Goal: Task Accomplishment & Management: Complete application form

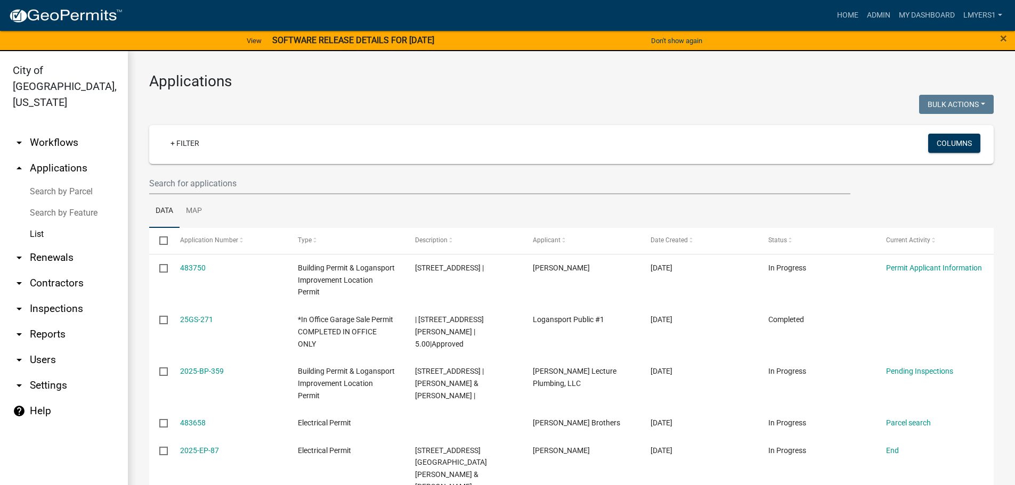
select select "3: 100"
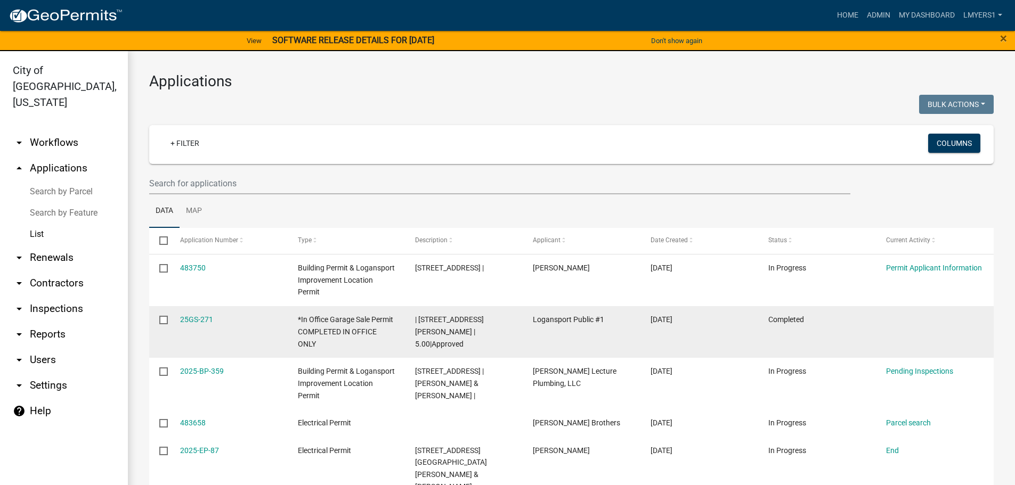
scroll to position [160, 0]
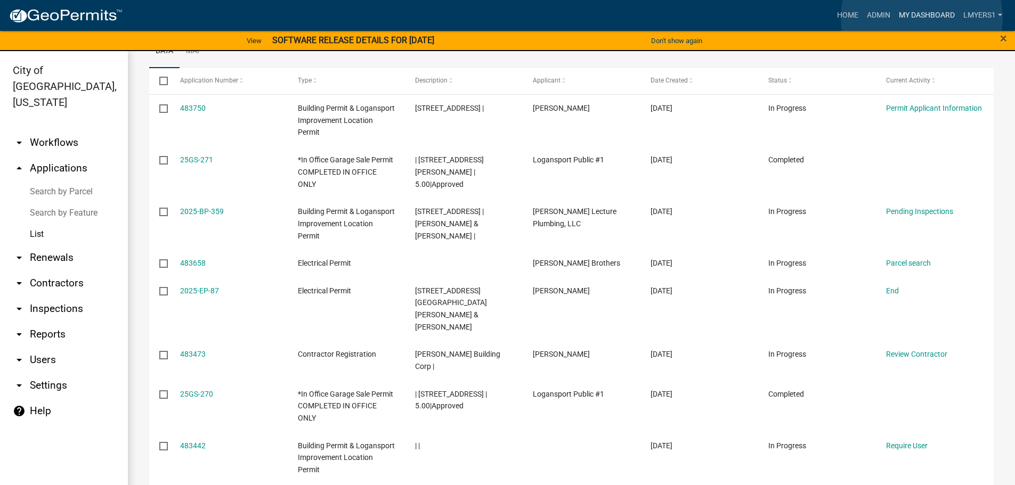
click at [922, 18] on link "My Dashboard" at bounding box center [927, 15] width 64 height 20
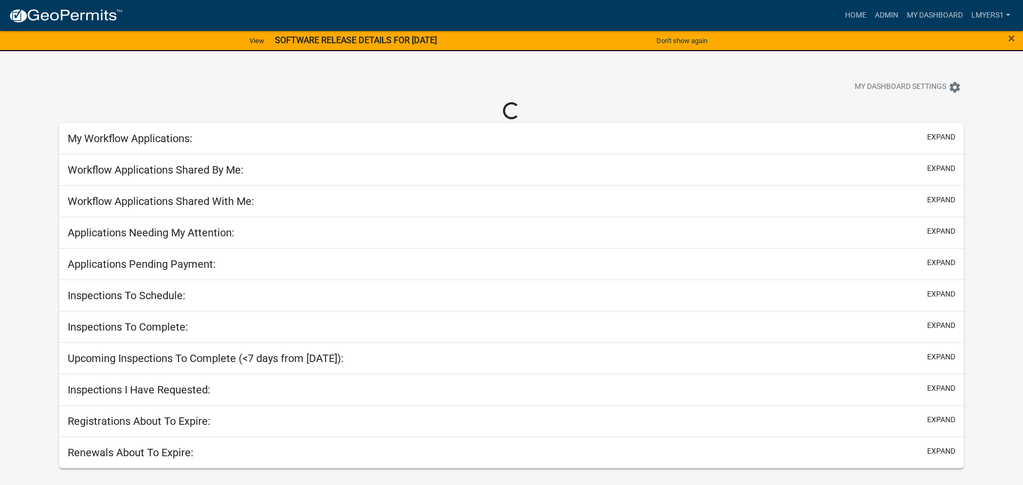
select select "2: 50"
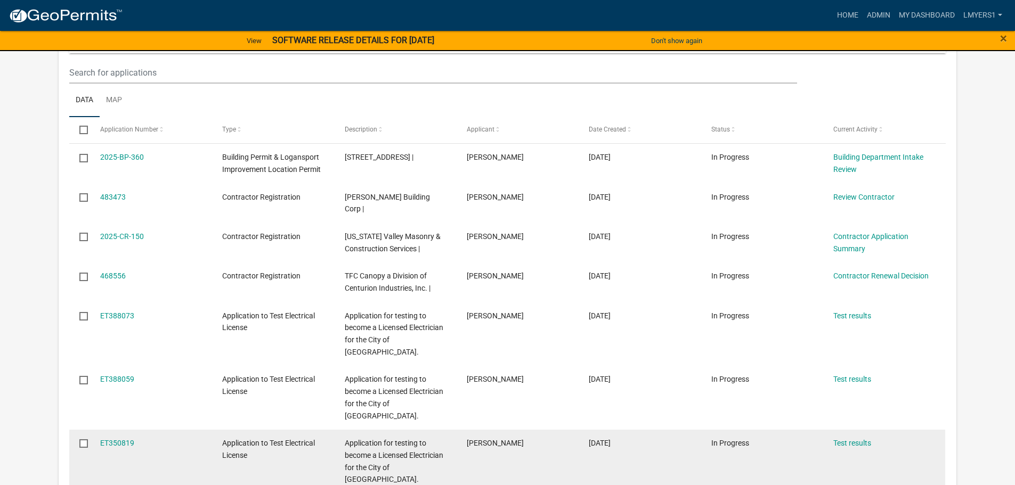
scroll to position [373, 0]
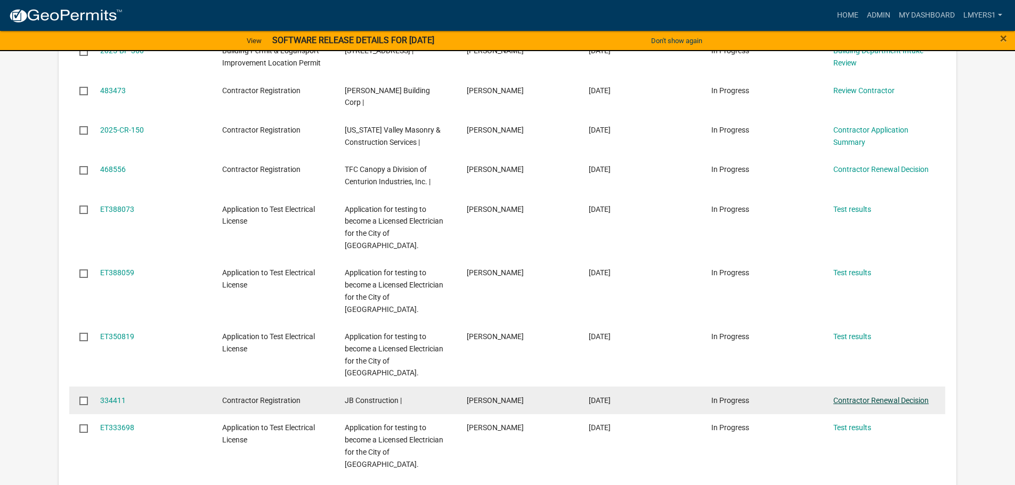
click at [879, 396] on link "Contractor Renewal Decision" at bounding box center [880, 400] width 95 height 9
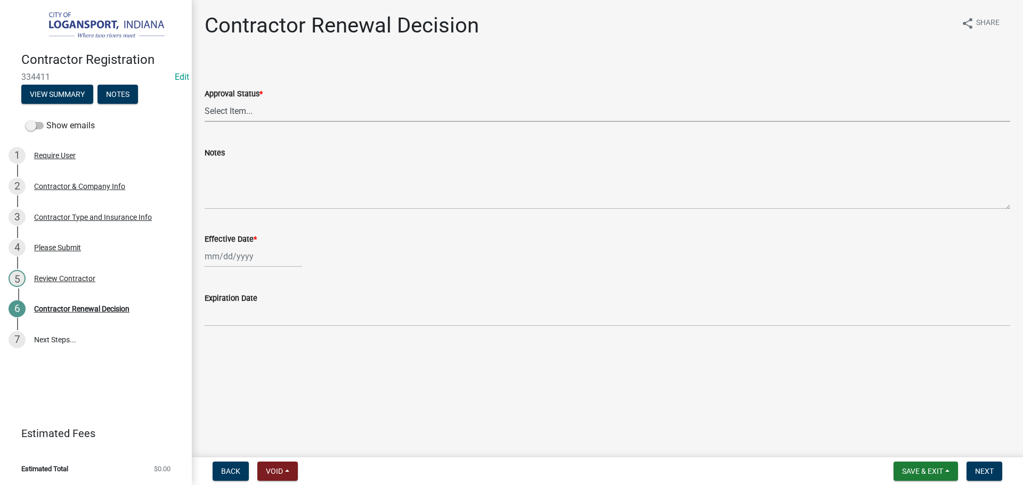
click at [270, 111] on select "Select Item... Approved Denied" at bounding box center [608, 111] width 806 height 22
click at [205, 100] on select "Select Item... Approved Denied" at bounding box center [608, 111] width 806 height 22
select select "30db8998-795d-4bbe-8e49-f1ade8865815"
click at [234, 256] on div at bounding box center [253, 257] width 97 height 22
select select "9"
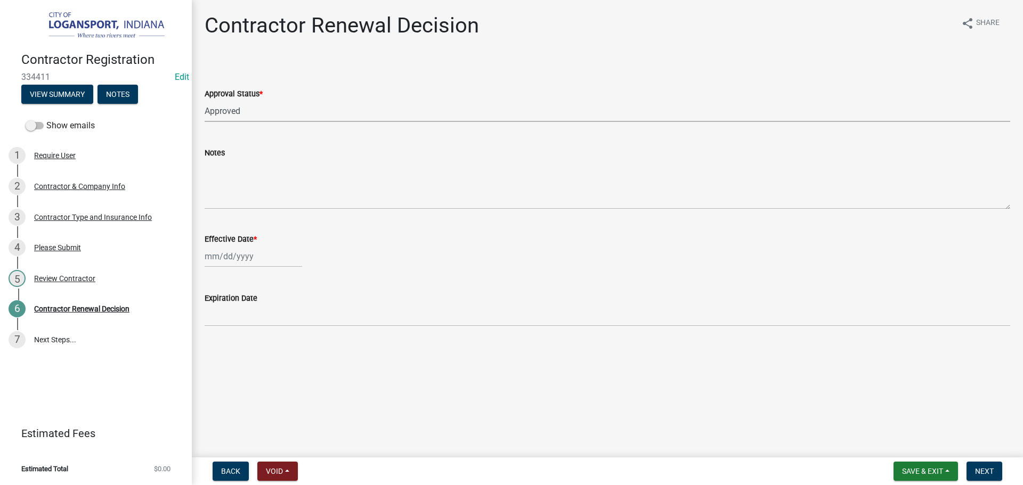
select select "2025"
click at [271, 364] on div "25" at bounding box center [266, 364] width 17 height 17
type input "[DATE]"
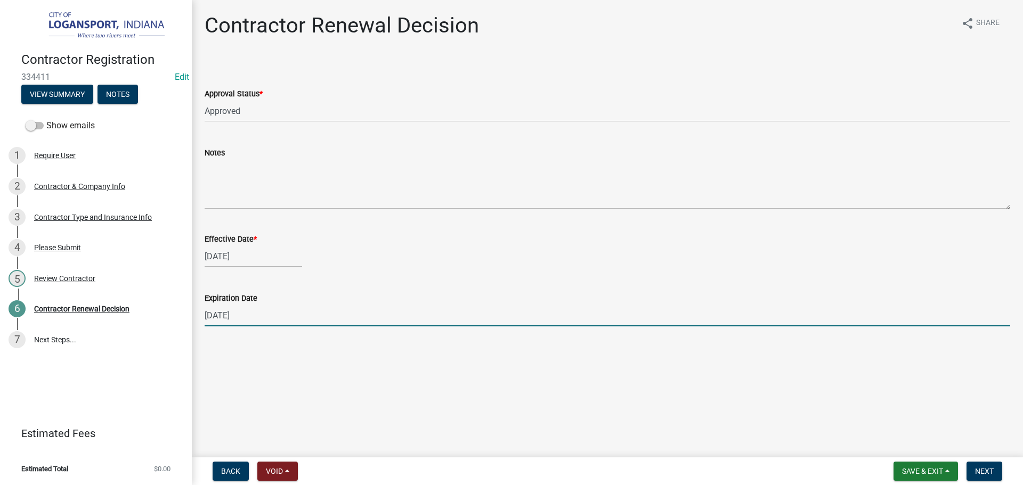
click at [273, 319] on input "12/31/2025" at bounding box center [608, 316] width 806 height 22
click at [272, 319] on input "12/31/2025" at bounding box center [608, 316] width 806 height 22
type input "10/03/2026"
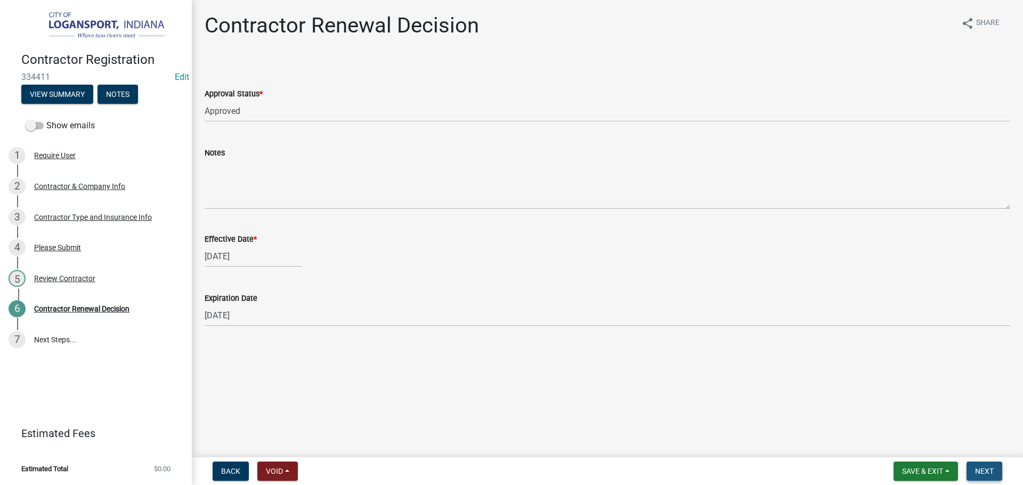
click at [991, 474] on span "Next" at bounding box center [984, 471] width 19 height 9
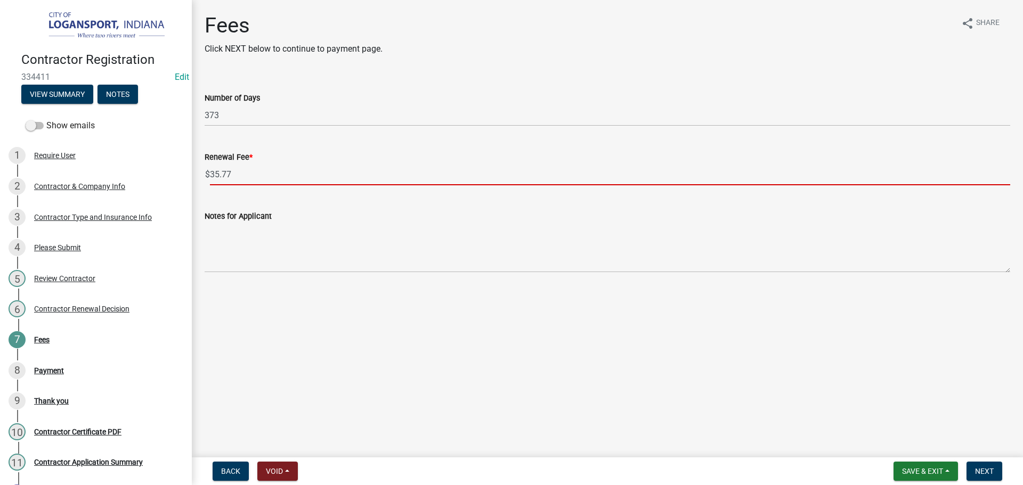
click at [231, 177] on input "35.77" at bounding box center [610, 175] width 800 height 22
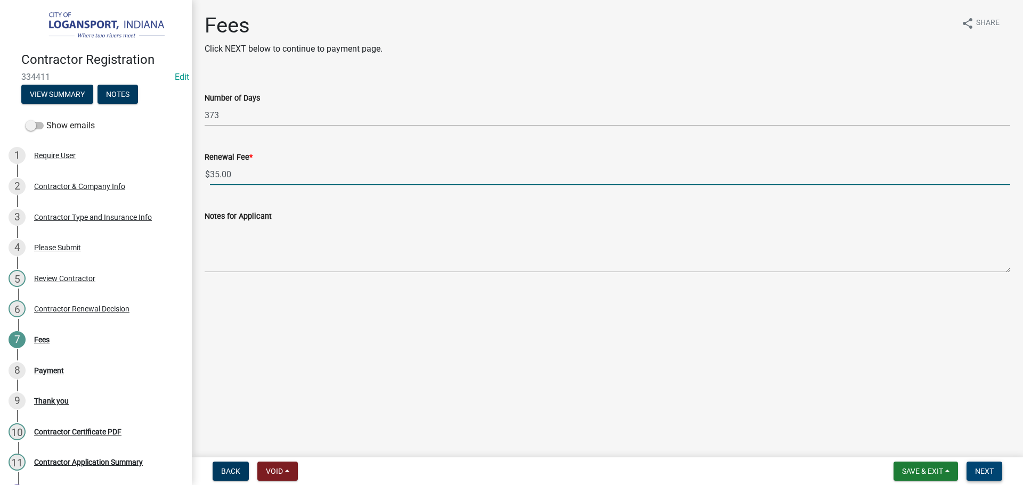
type input "35.00"
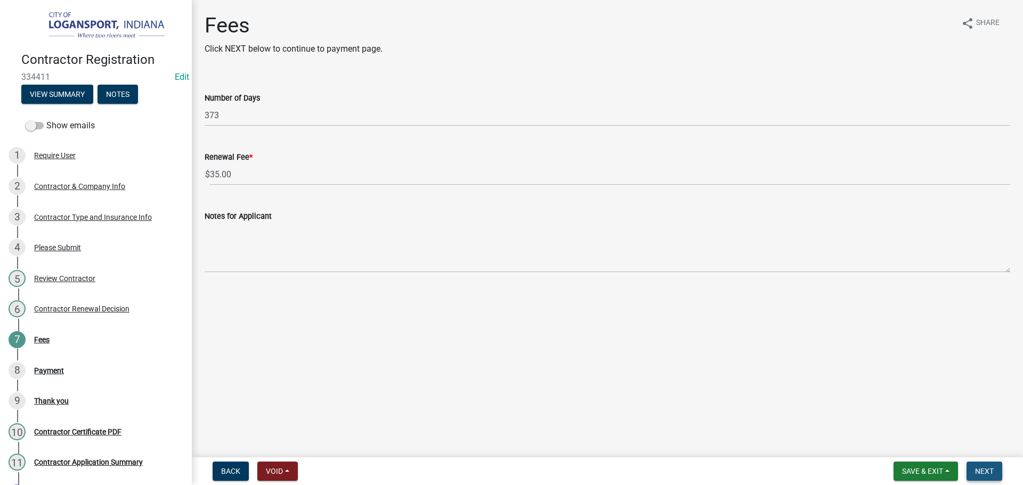
click at [982, 473] on span "Next" at bounding box center [984, 471] width 19 height 9
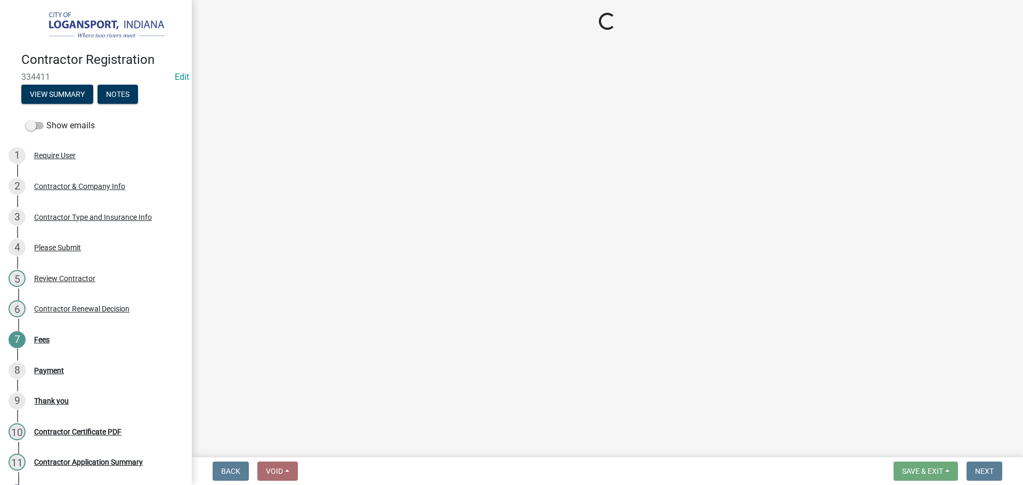
select select "3: 3"
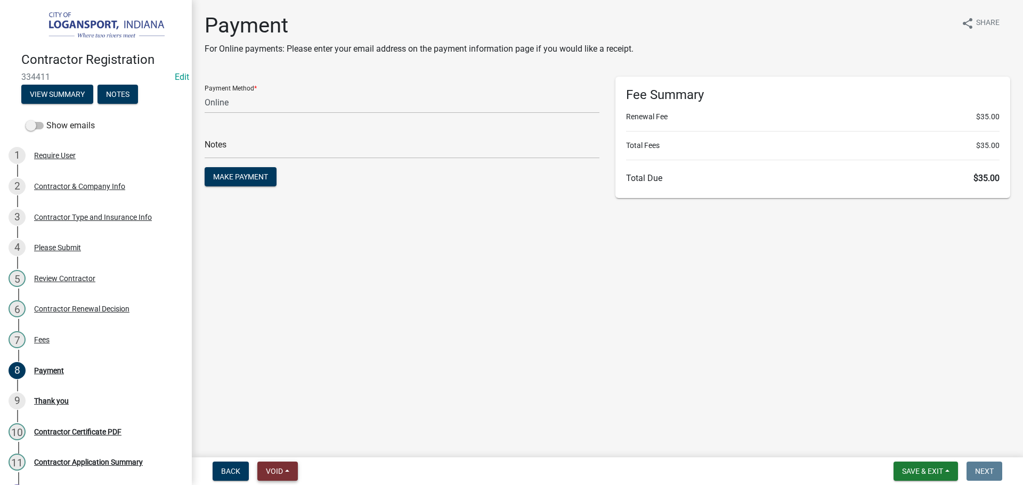
click at [270, 475] on span "Void" at bounding box center [274, 471] width 17 height 9
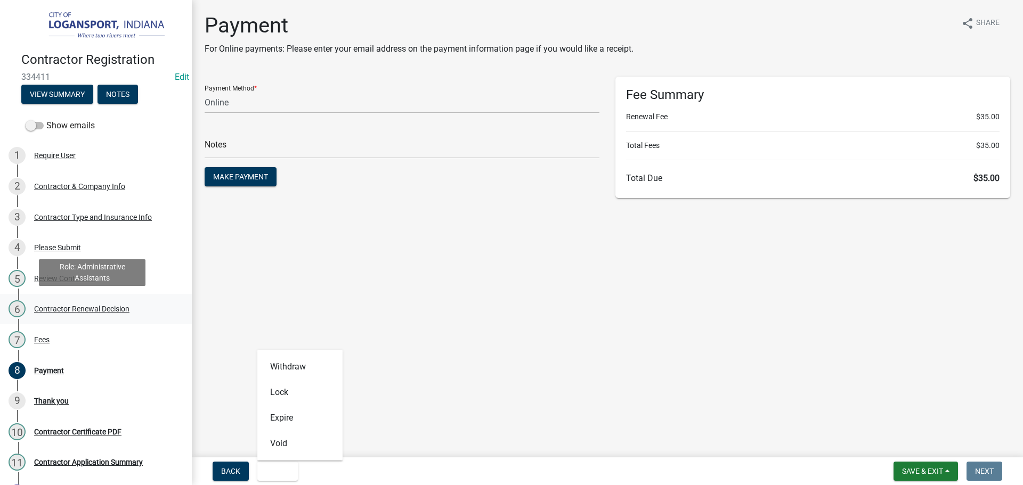
click at [64, 310] on div "Contractor Renewal Decision" at bounding box center [81, 308] width 95 height 7
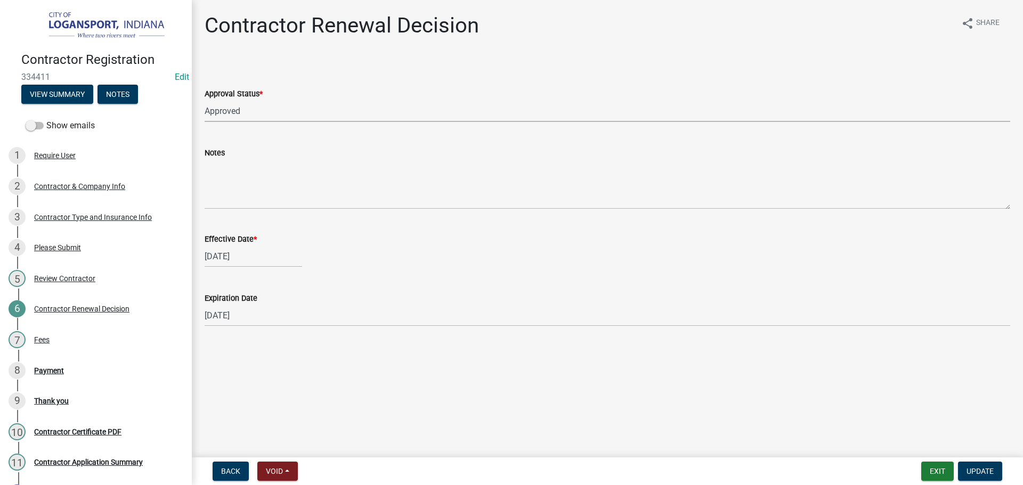
click at [249, 118] on select "Select Item... Approved Denied" at bounding box center [608, 111] width 806 height 22
click at [205, 100] on select "Select Item... Approved Denied" at bounding box center [608, 111] width 806 height 22
select select "e500317b-0bbf-4cae-a509-e27c42e3eb24"
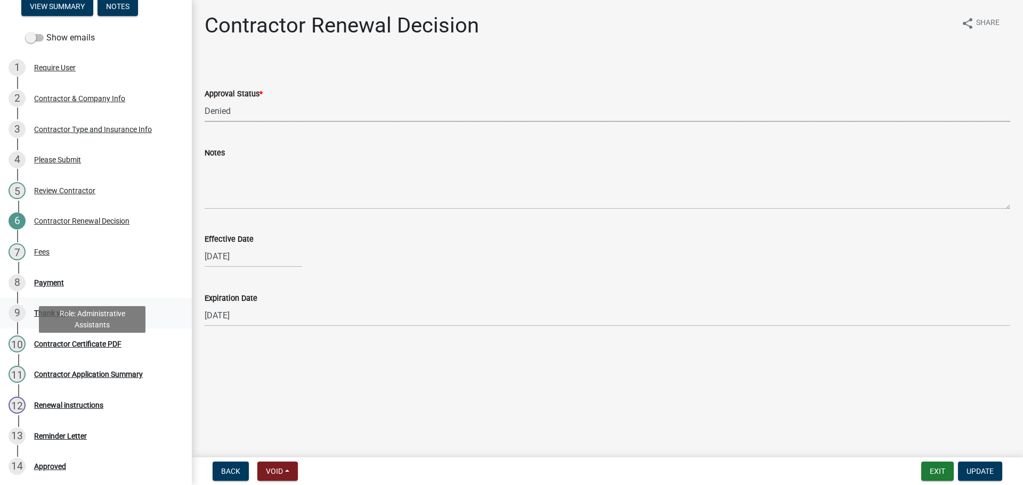
scroll to position [107, 0]
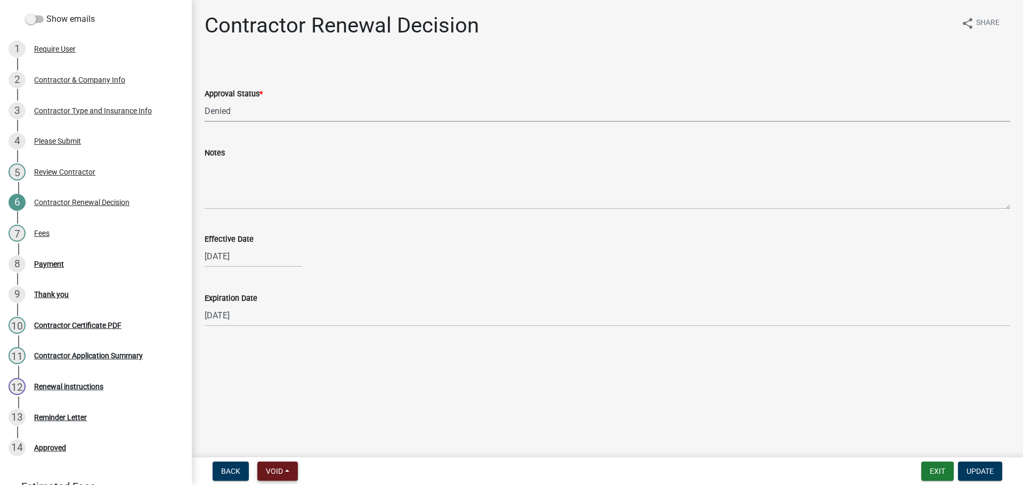
click at [275, 471] on span "Void" at bounding box center [274, 471] width 17 height 9
click at [283, 443] on button "Void" at bounding box center [299, 444] width 85 height 26
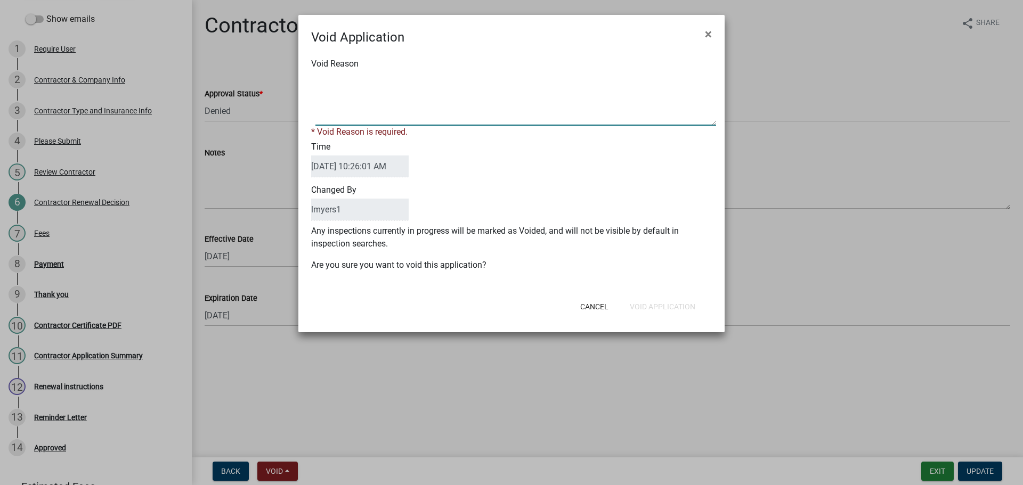
click at [332, 87] on textarea "Void Reason" at bounding box center [515, 98] width 401 height 53
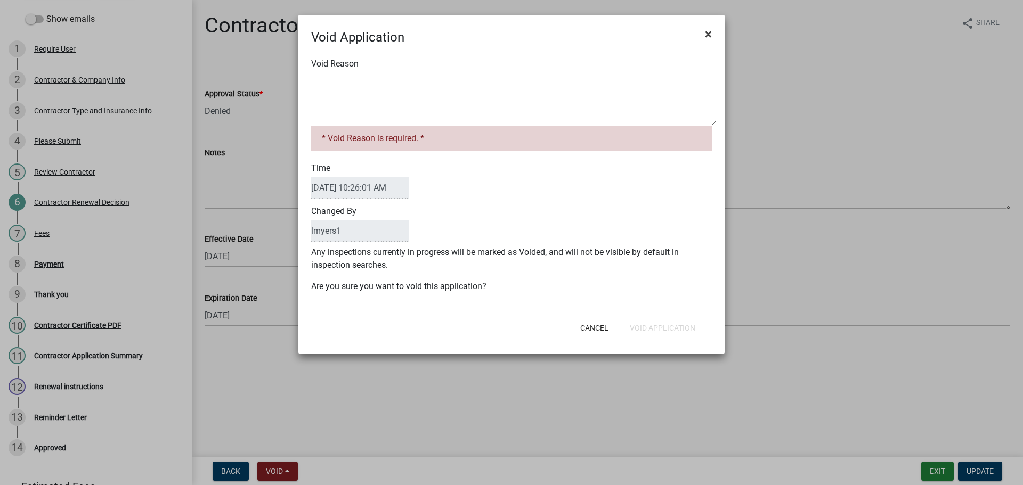
click at [711, 35] on span "×" at bounding box center [708, 34] width 7 height 15
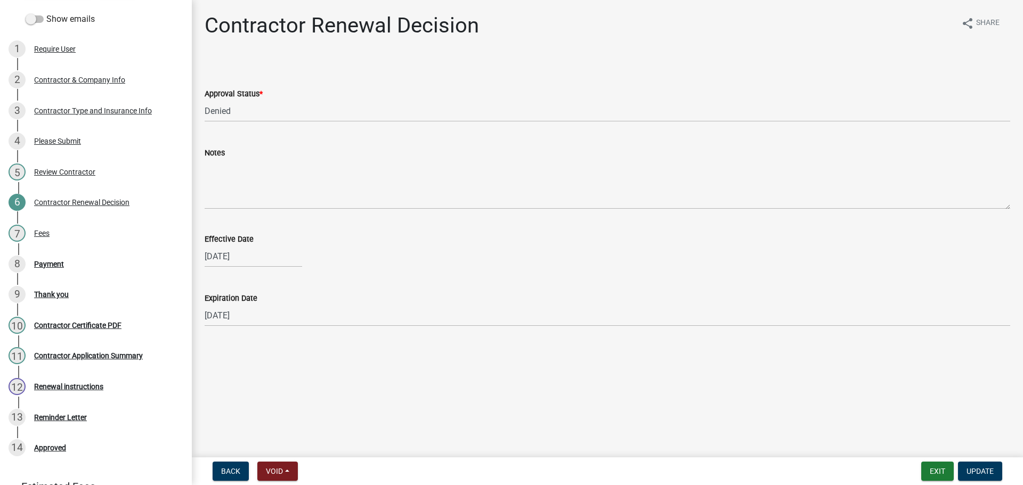
click at [256, 263] on div "[DATE]" at bounding box center [253, 257] width 97 height 22
select select "9"
select select "2025"
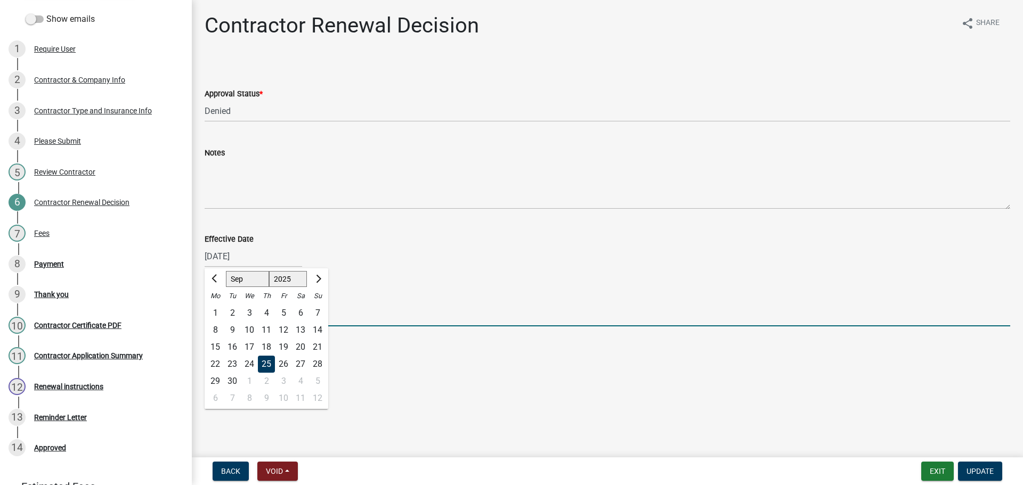
click at [377, 311] on input "10/03/2026" at bounding box center [608, 316] width 806 height 22
click at [278, 317] on input "10/03/2026" at bounding box center [608, 316] width 806 height 22
type input "[DATE]"
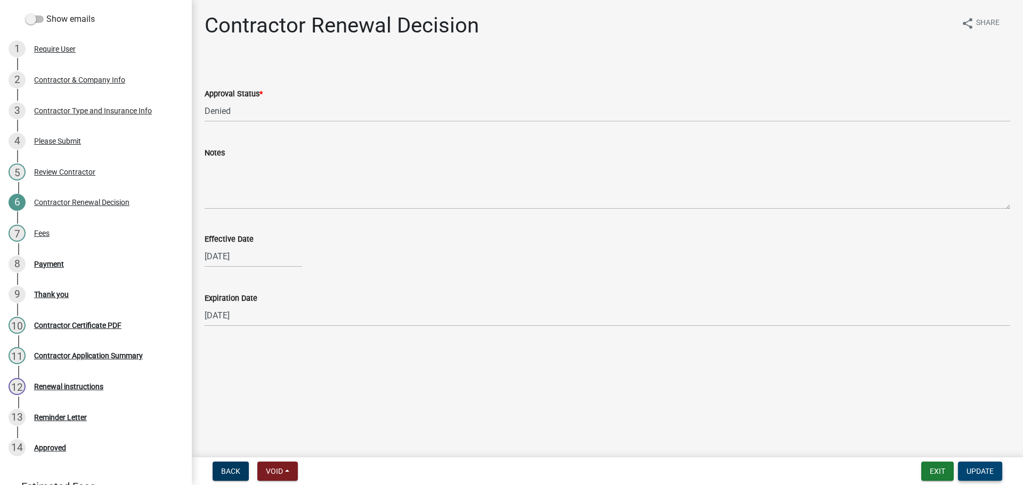
click at [981, 484] on nav "Back Void Withdraw Lock Expire Void Exit Update" at bounding box center [607, 472] width 831 height 28
click at [978, 468] on span "Update" at bounding box center [979, 471] width 27 height 9
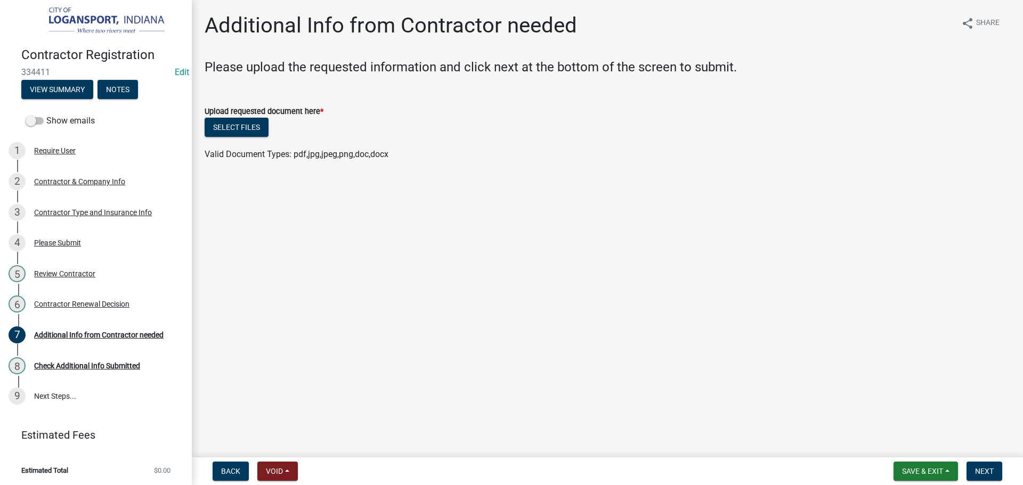
scroll to position [0, 0]
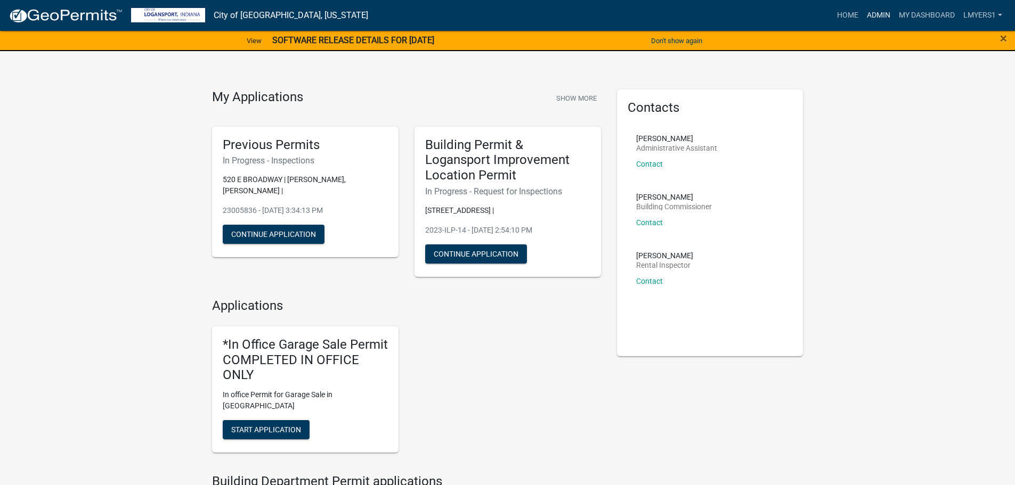
click at [878, 13] on link "Admin" at bounding box center [879, 15] width 32 height 20
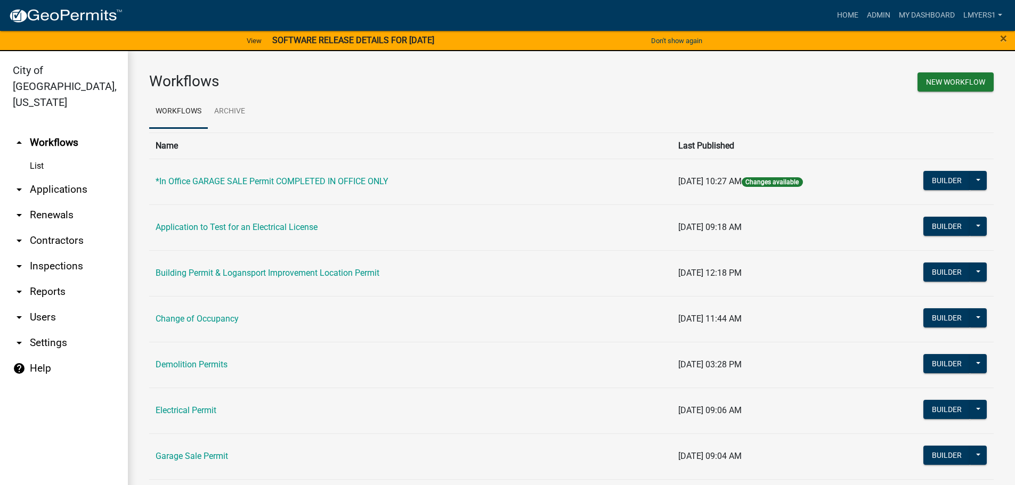
click at [52, 228] on link "arrow_drop_down Contractors" at bounding box center [64, 241] width 128 height 26
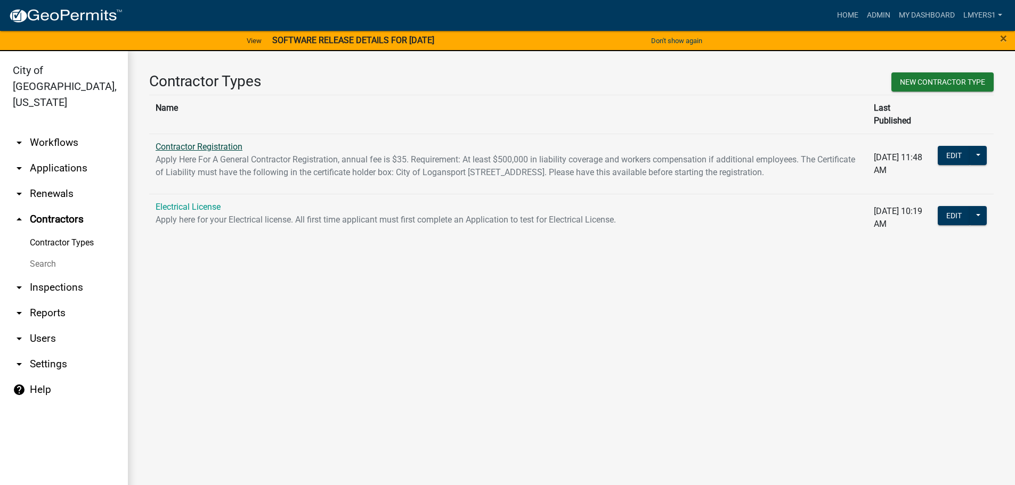
click at [213, 142] on link "Contractor Registration" at bounding box center [199, 147] width 87 height 10
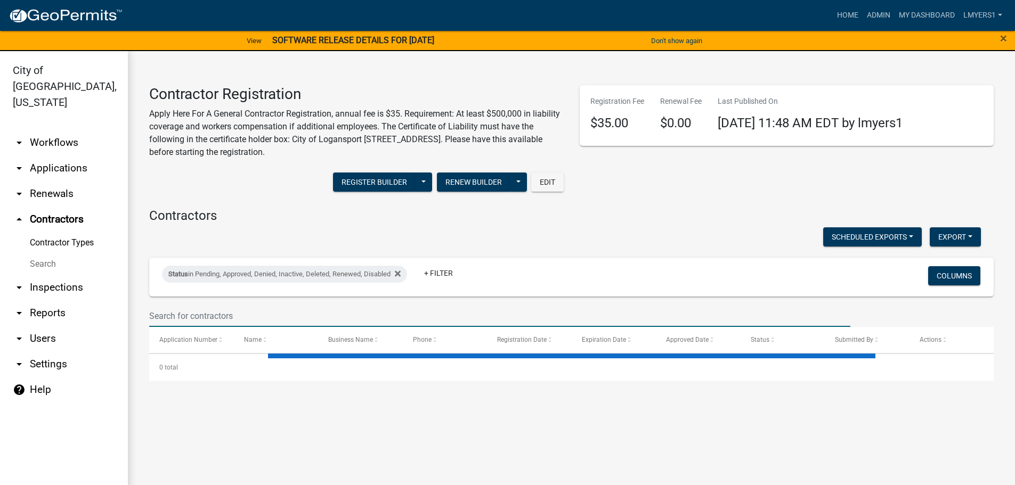
click at [189, 316] on input "text" at bounding box center [499, 316] width 701 height 22
select select "3: 100"
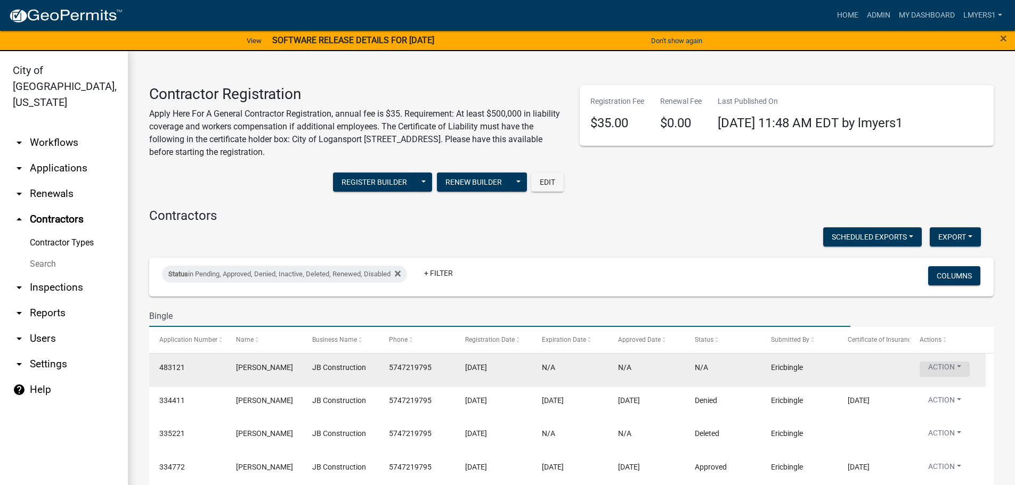
type input "Bingle"
click at [954, 373] on button "Action" at bounding box center [945, 369] width 50 height 15
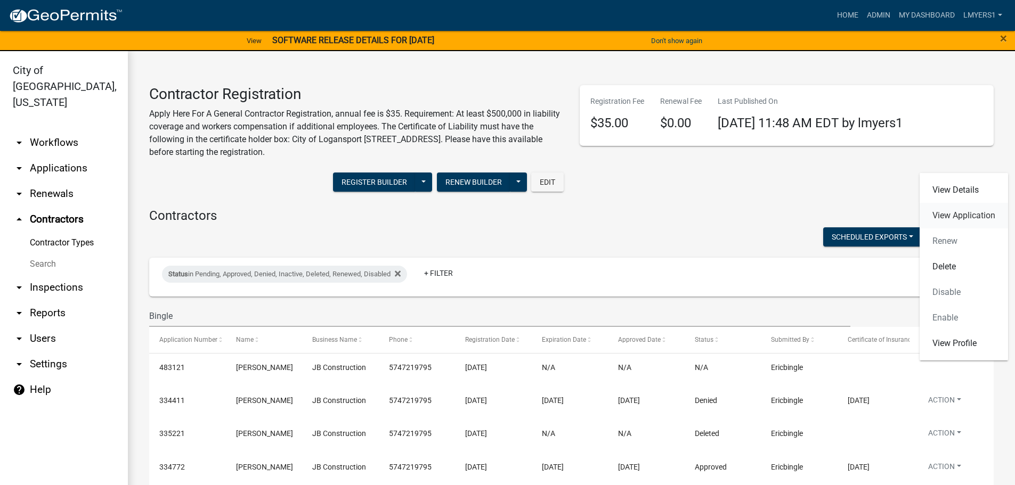
click at [965, 220] on link "View Application" at bounding box center [964, 216] width 88 height 26
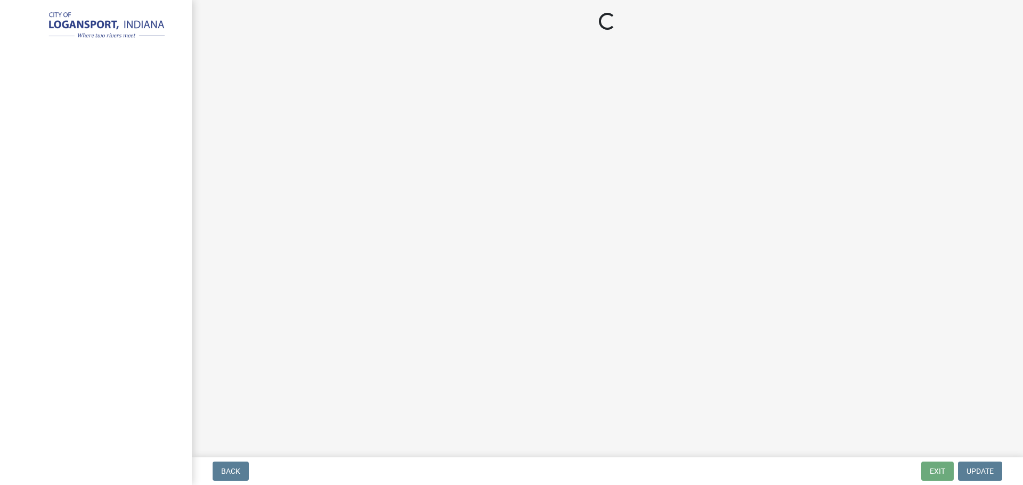
select select "IN"
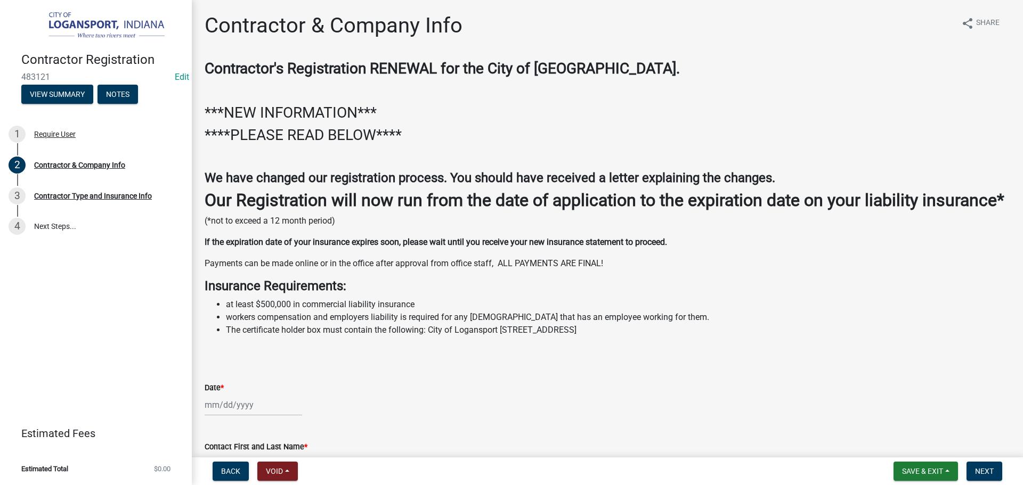
click at [248, 416] on div at bounding box center [253, 405] width 97 height 22
select select "9"
select select "2025"
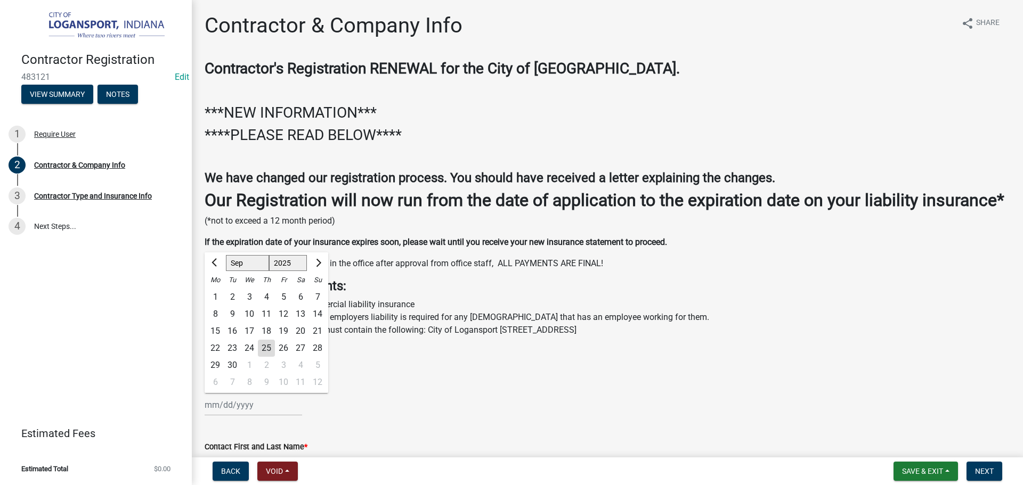
click at [313, 289] on div "Su" at bounding box center [317, 280] width 17 height 17
click at [266, 357] on div "25" at bounding box center [266, 348] width 17 height 17
type input "[DATE]"
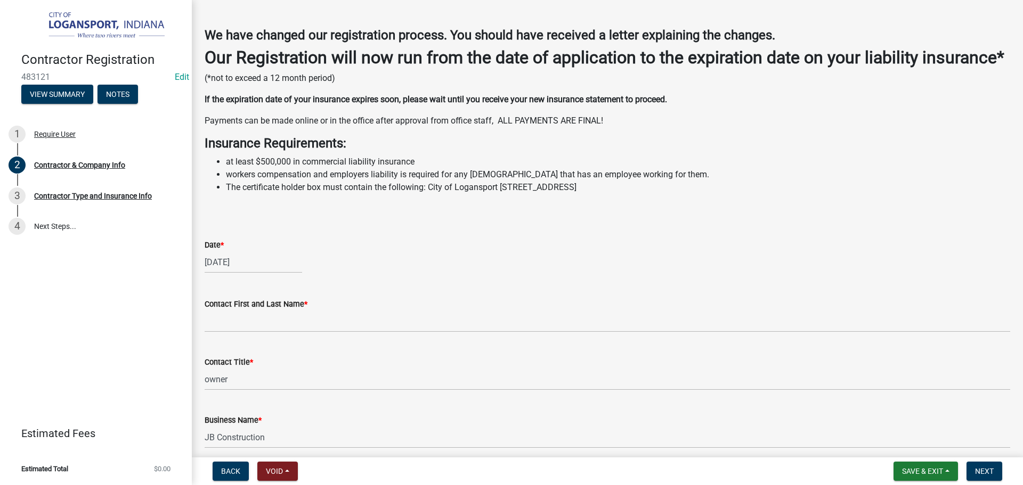
scroll to position [160, 0]
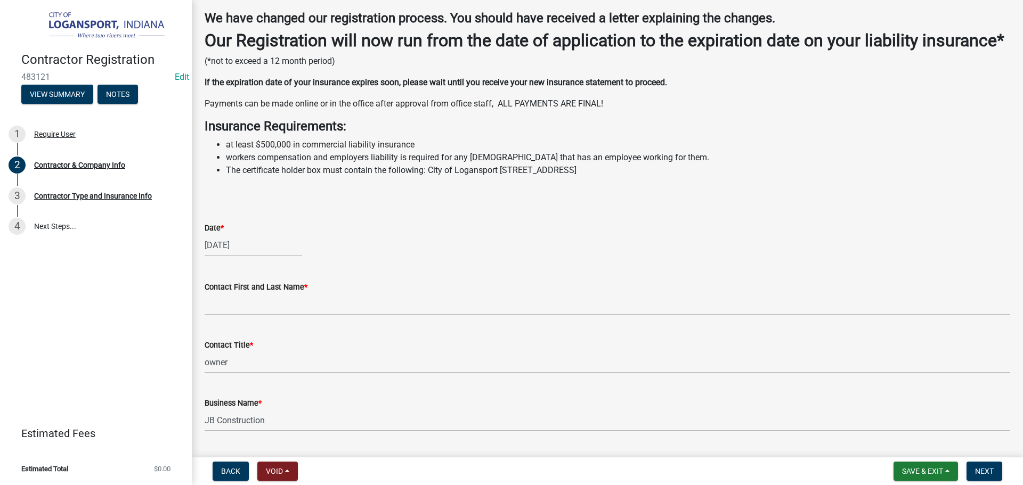
click at [226, 291] on label "Contact First and Last Name *" at bounding box center [256, 287] width 103 height 7
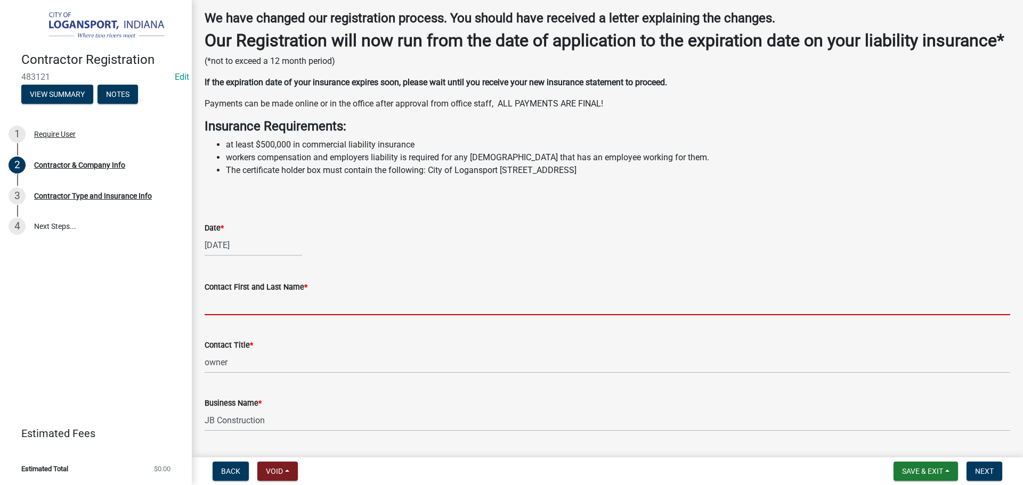
click at [226, 312] on input "Contact First and Last Name *" at bounding box center [608, 305] width 806 height 22
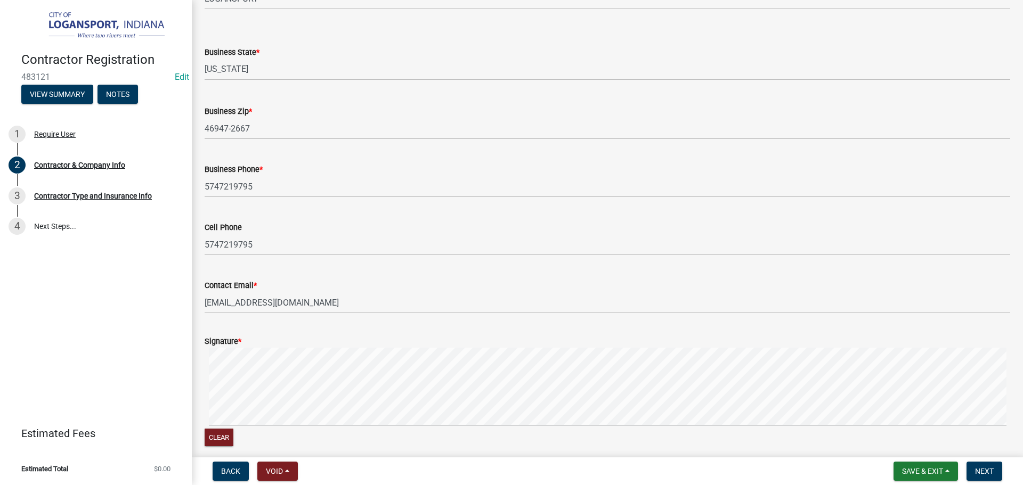
scroll to position [823, 0]
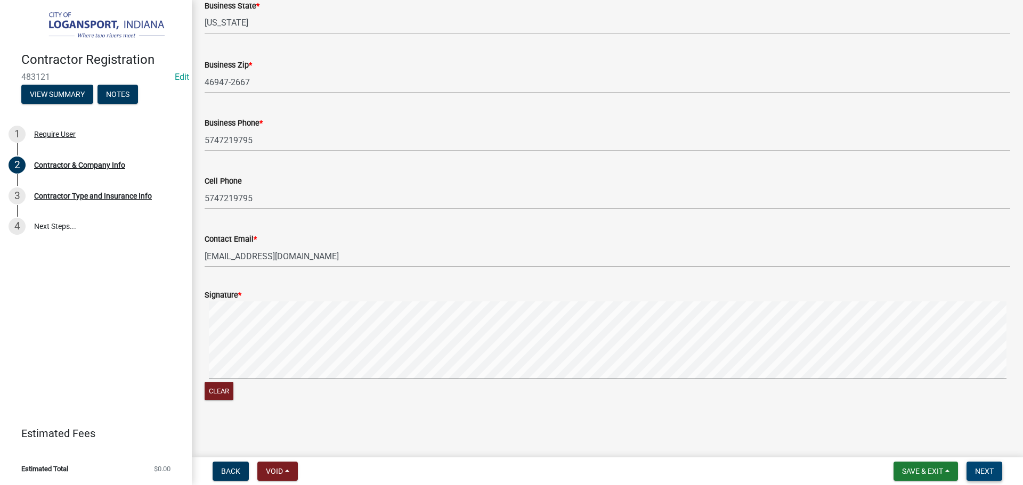
type input "[PERSON_NAME]"
click at [989, 468] on span "Next" at bounding box center [984, 471] width 19 height 9
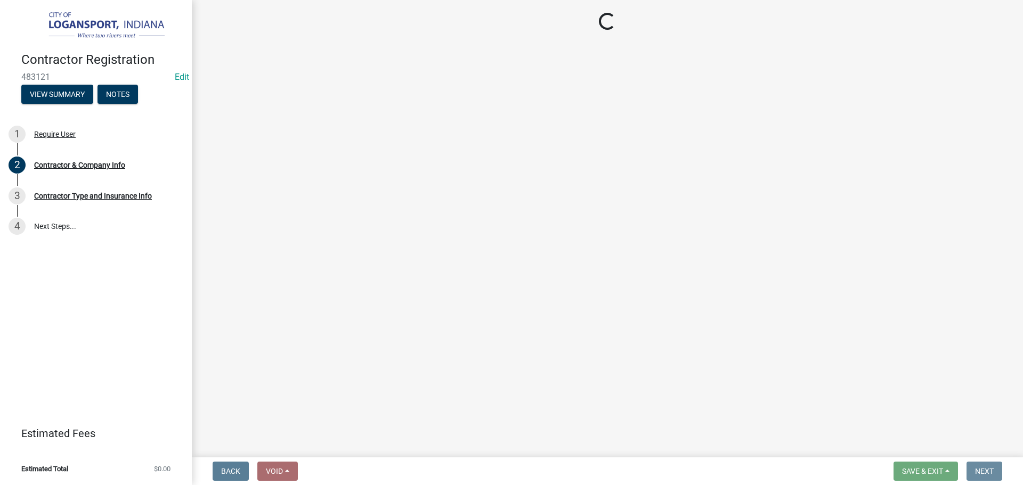
scroll to position [0, 0]
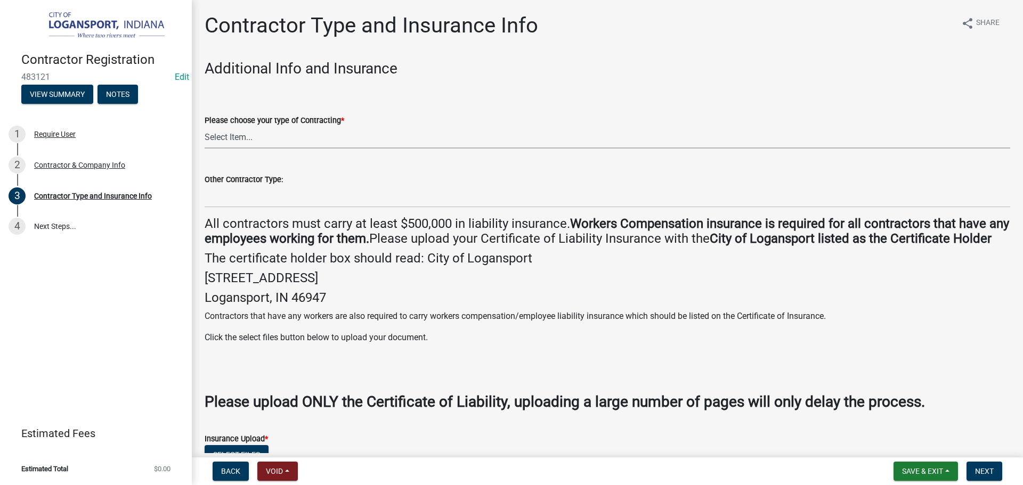
click at [228, 143] on select "Select Item... Plumber General HVAC Other Roofer Tree Service Demolition" at bounding box center [608, 138] width 806 height 22
click at [205, 127] on select "Select Item... Plumber General HVAC Other Roofer Tree Service Demolition" at bounding box center [608, 138] width 806 height 22
select select "03705ffd-7527-4ddb-a600-46f4763bc457"
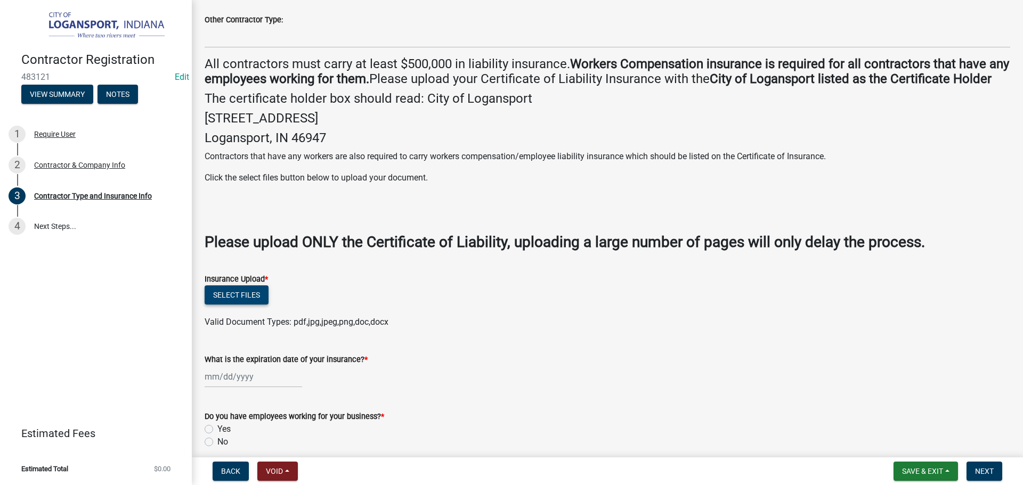
click at [222, 305] on button "Select files" at bounding box center [237, 295] width 64 height 19
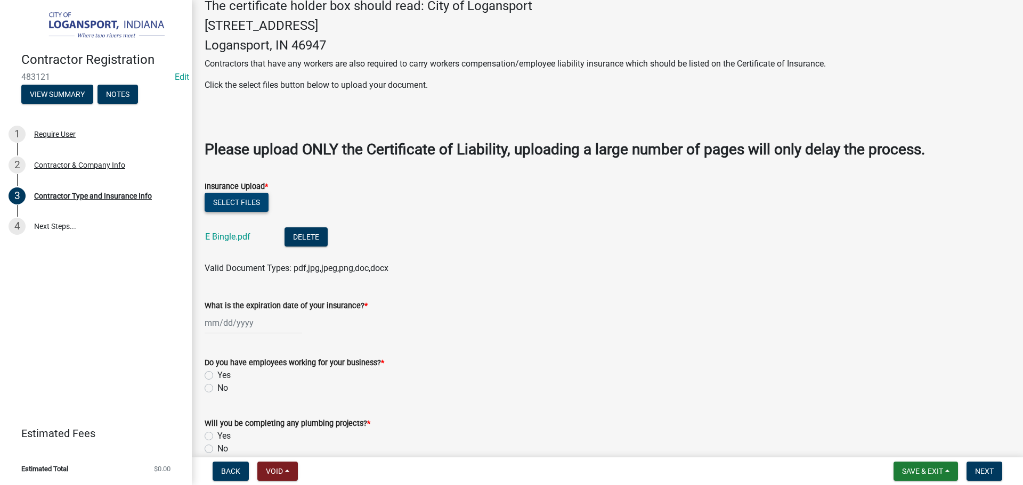
scroll to position [320, 0]
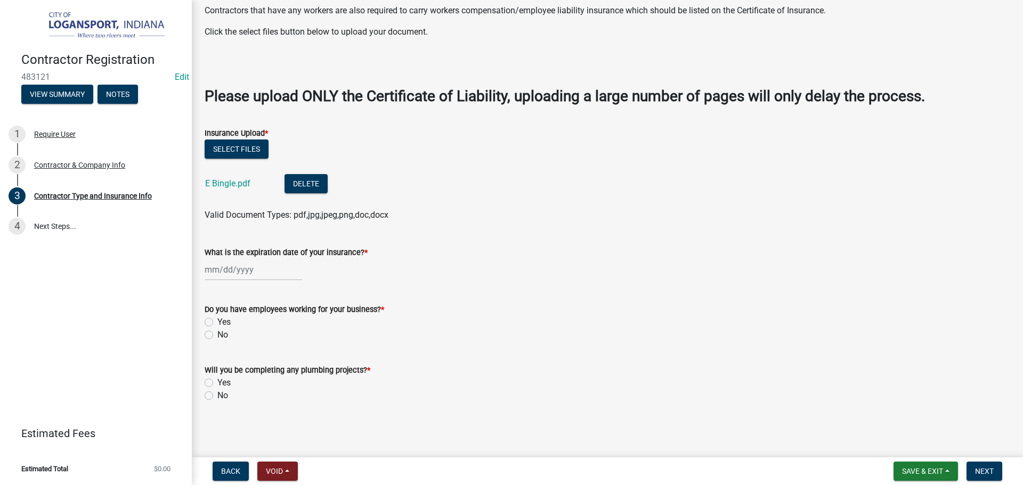
click at [217, 336] on label "No" at bounding box center [222, 335] width 11 height 13
click at [217, 336] on input "No" at bounding box center [220, 332] width 7 height 7
radio input "true"
click at [217, 397] on label "No" at bounding box center [222, 395] width 11 height 13
click at [217, 396] on input "No" at bounding box center [220, 392] width 7 height 7
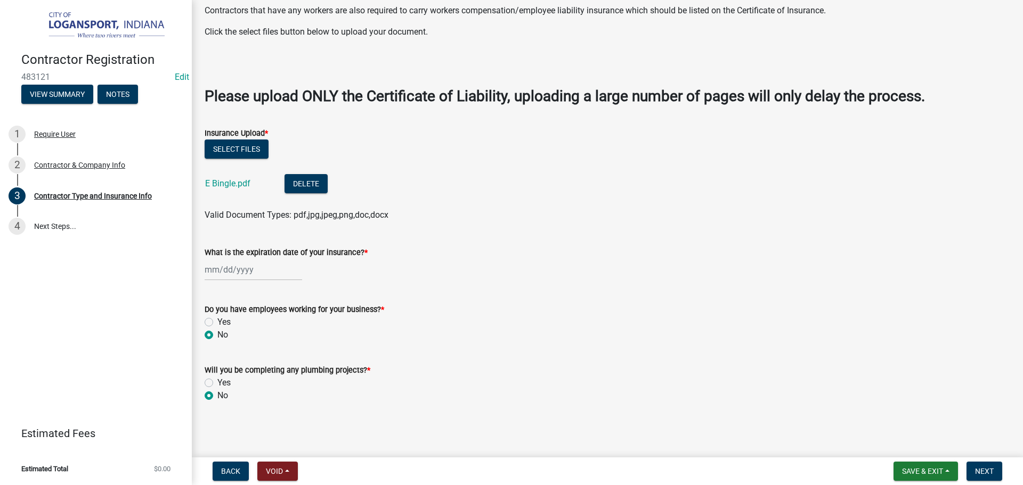
radio input "true"
click at [212, 275] on div at bounding box center [253, 270] width 97 height 22
select select "9"
click at [292, 300] on select "1525 1526 1527 1528 1529 1530 1531 1532 1533 1534 1535 1536 1537 1538 1539 1540…" at bounding box center [288, 292] width 38 height 16
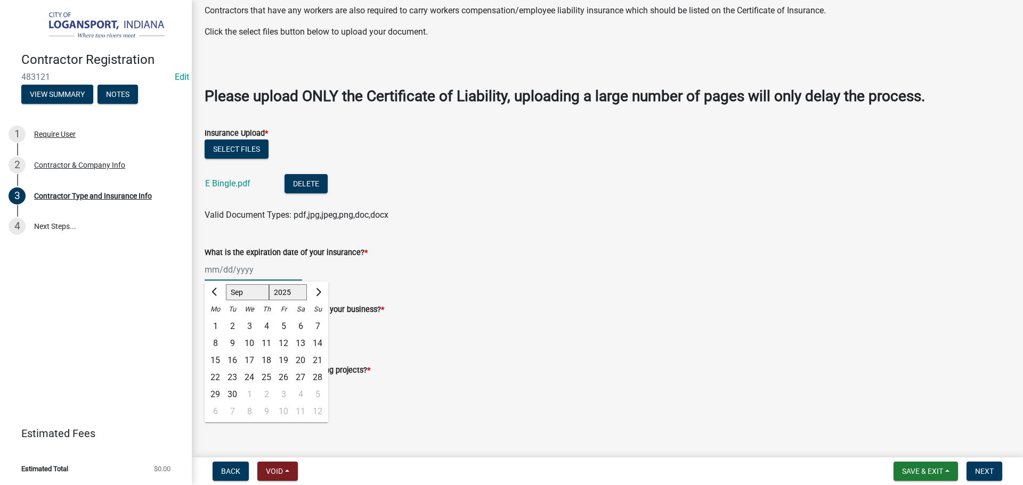
select select "2026"
click at [269, 286] on select "1525 1526 1527 1528 1529 1530 1531 1532 1533 1534 1535 1536 1537 1538 1539 1540…" at bounding box center [288, 292] width 38 height 16
click at [318, 292] on span "Next month" at bounding box center [317, 292] width 8 height 8
select select "10"
click at [295, 331] on div "3" at bounding box center [300, 326] width 17 height 17
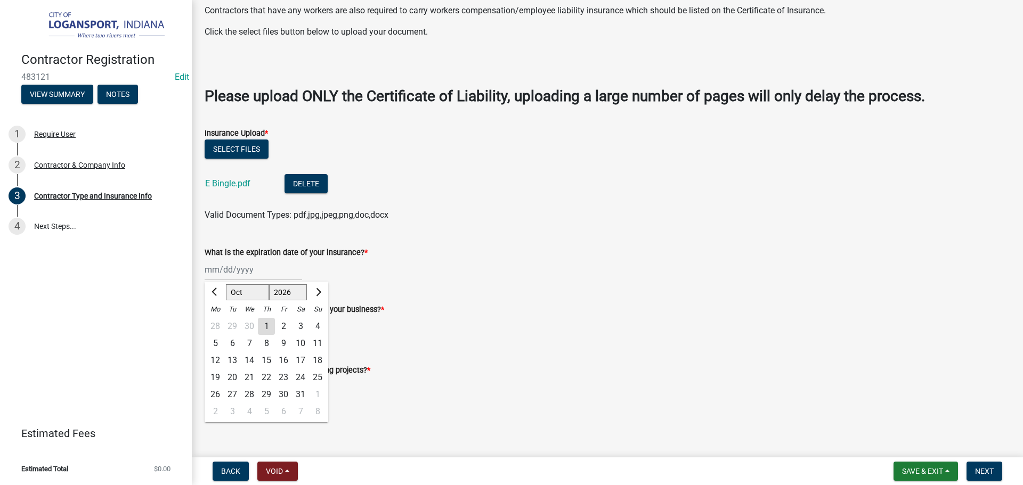
type input "10/03/2026"
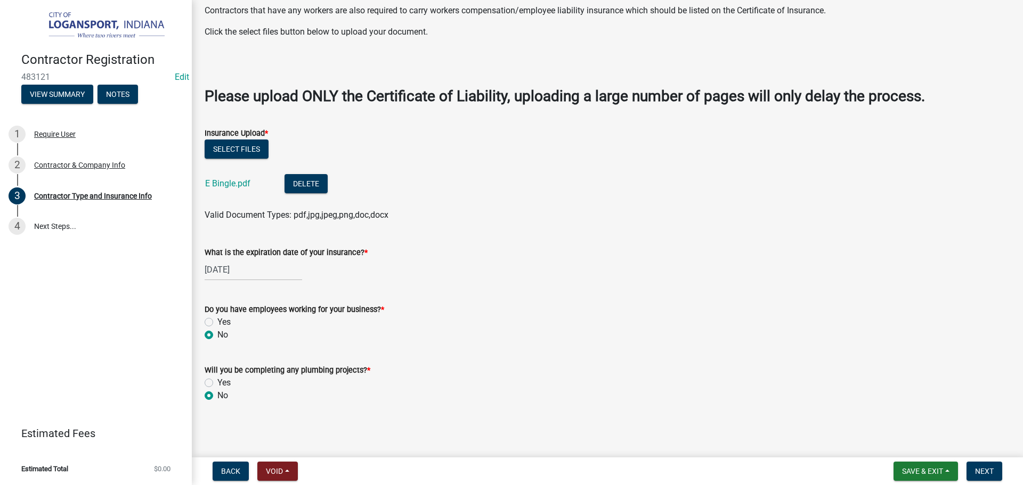
scroll to position [321, 0]
click at [990, 473] on span "Next" at bounding box center [984, 471] width 19 height 9
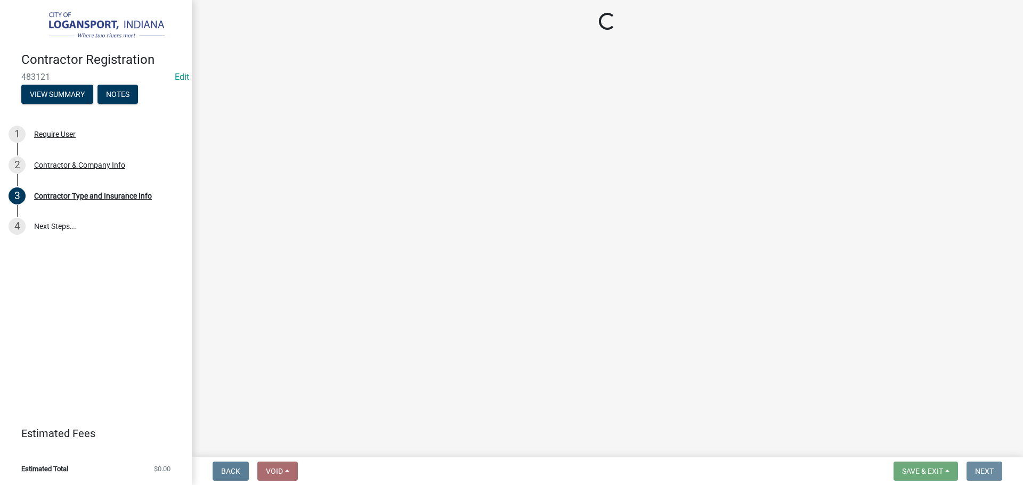
scroll to position [0, 0]
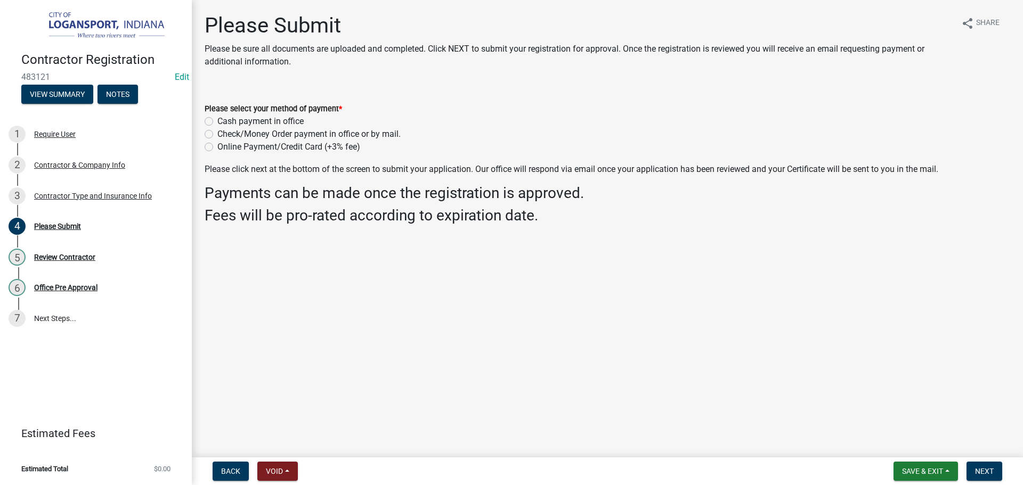
click at [207, 142] on div "Online Payment/Credit Card (+3% fee)" at bounding box center [608, 147] width 806 height 13
click at [217, 147] on label "Online Payment/Credit Card (+3% fee)" at bounding box center [288, 147] width 143 height 13
click at [217, 147] on input "Online Payment/Credit Card (+3% fee)" at bounding box center [220, 144] width 7 height 7
radio input "true"
click at [982, 470] on span "Next" at bounding box center [984, 471] width 19 height 9
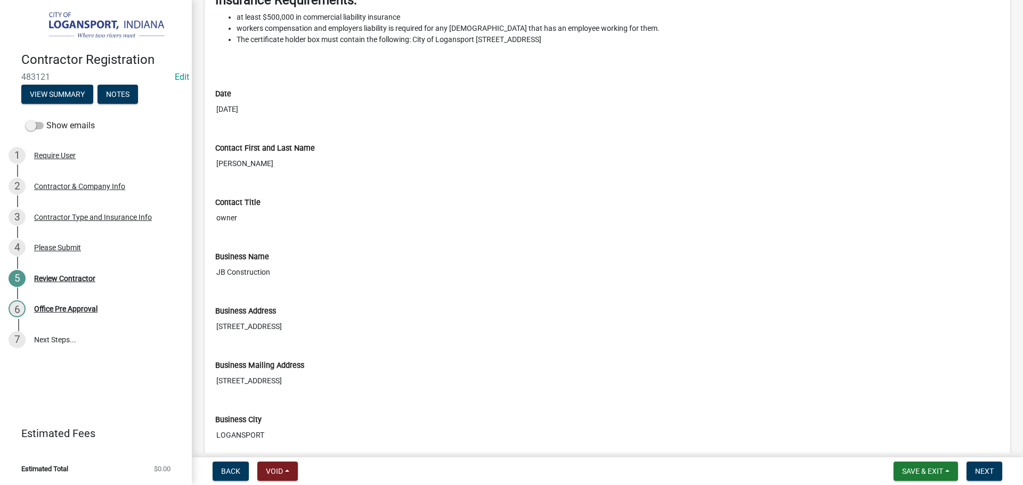
scroll to position [799, 0]
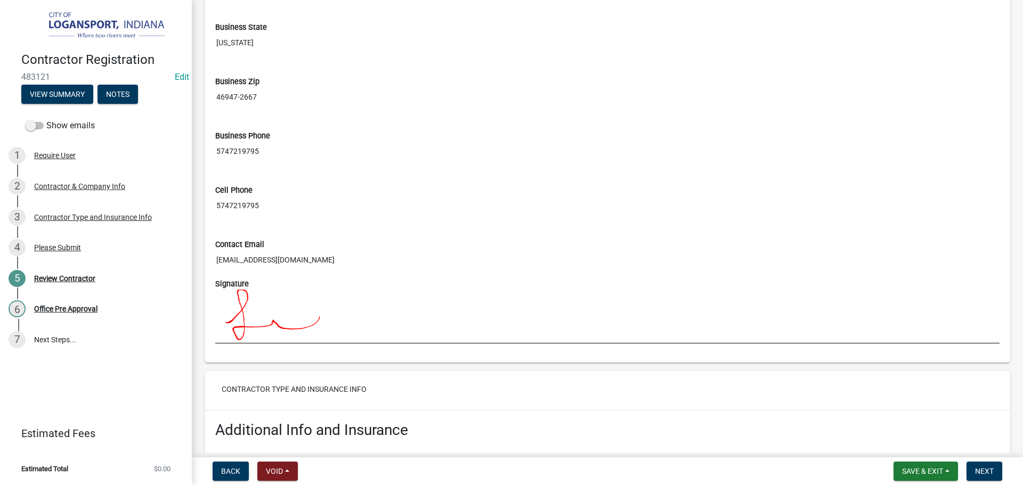
click at [973, 458] on nav "Back Void Withdraw Lock Expire Void Save & Exit Save Save & Exit Next" at bounding box center [607, 472] width 831 height 28
click at [983, 469] on span "Next" at bounding box center [984, 471] width 19 height 9
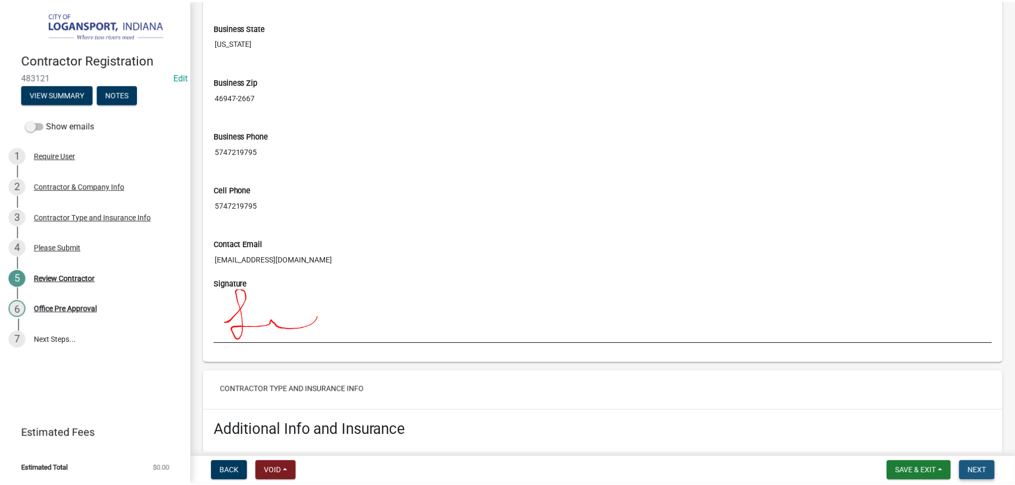
scroll to position [0, 0]
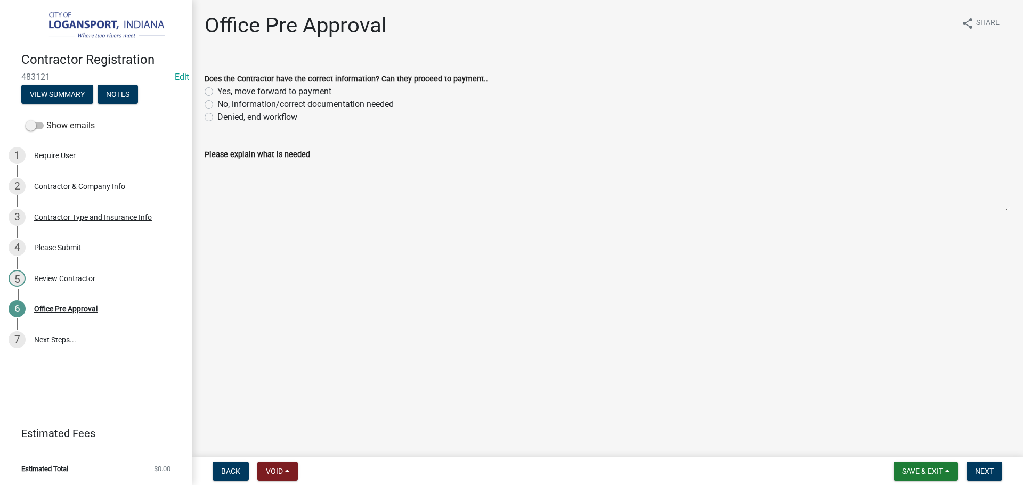
click at [213, 92] on div "Yes, move forward to payment" at bounding box center [608, 91] width 806 height 13
click at [217, 94] on label "Yes, move forward to payment" at bounding box center [274, 91] width 114 height 13
click at [217, 92] on input "Yes, move forward to payment" at bounding box center [220, 88] width 7 height 7
radio input "true"
click at [987, 471] on span "Next" at bounding box center [984, 471] width 19 height 9
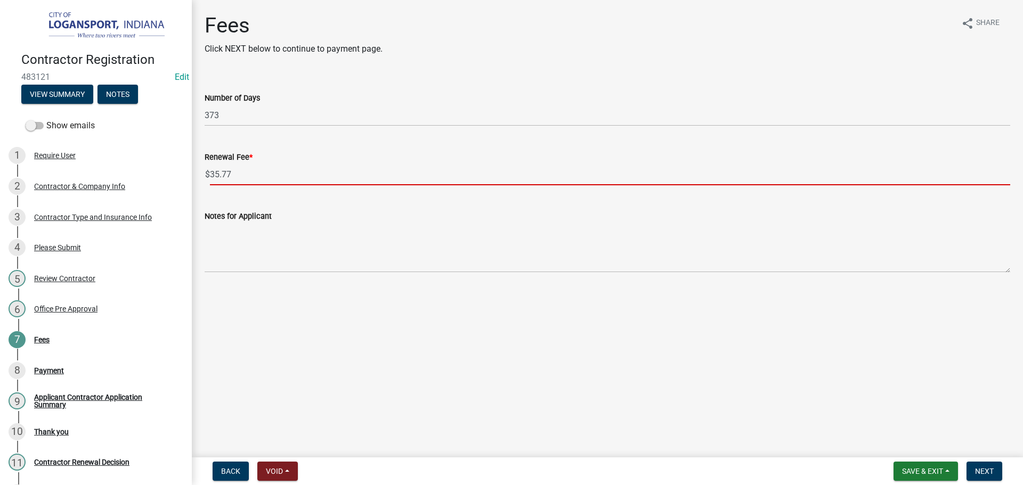
click at [227, 170] on input "35.77" at bounding box center [610, 175] width 800 height 22
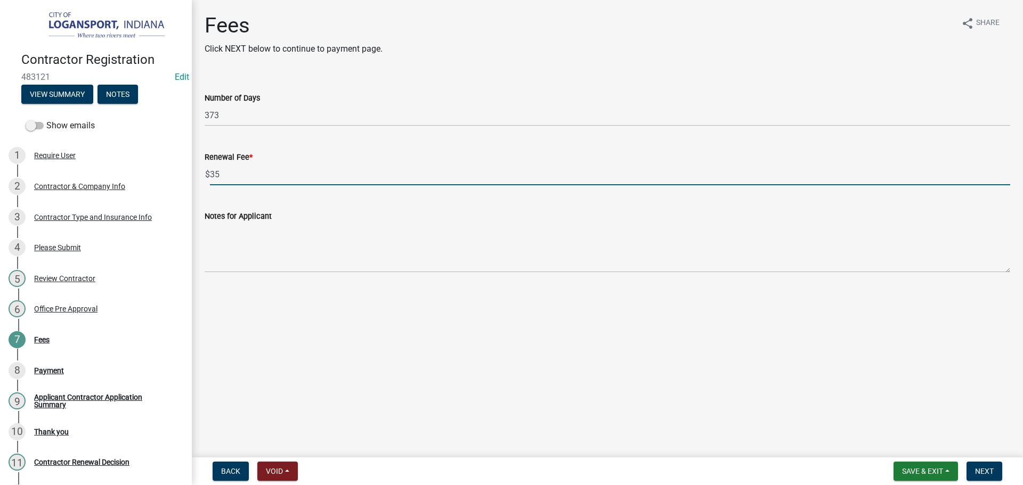
type input "35"
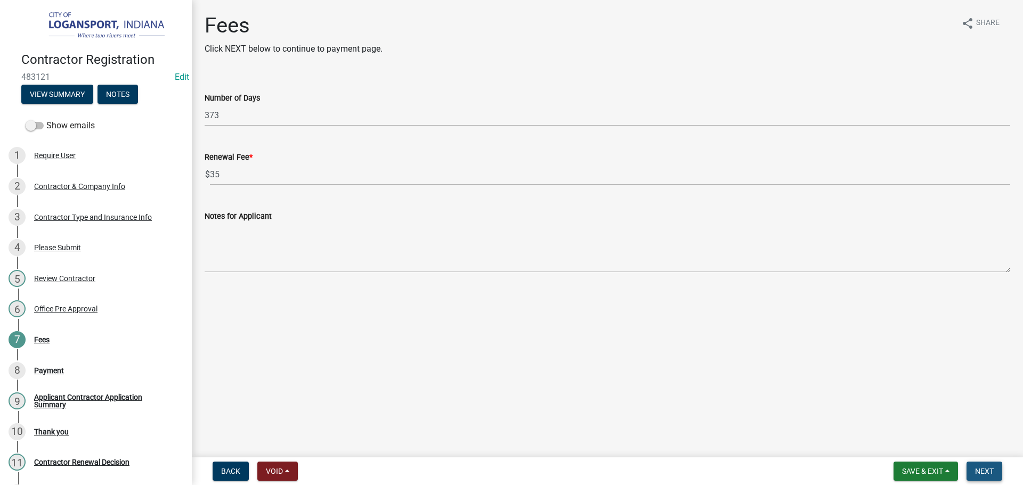
click at [975, 474] on button "Next" at bounding box center [984, 471] width 36 height 19
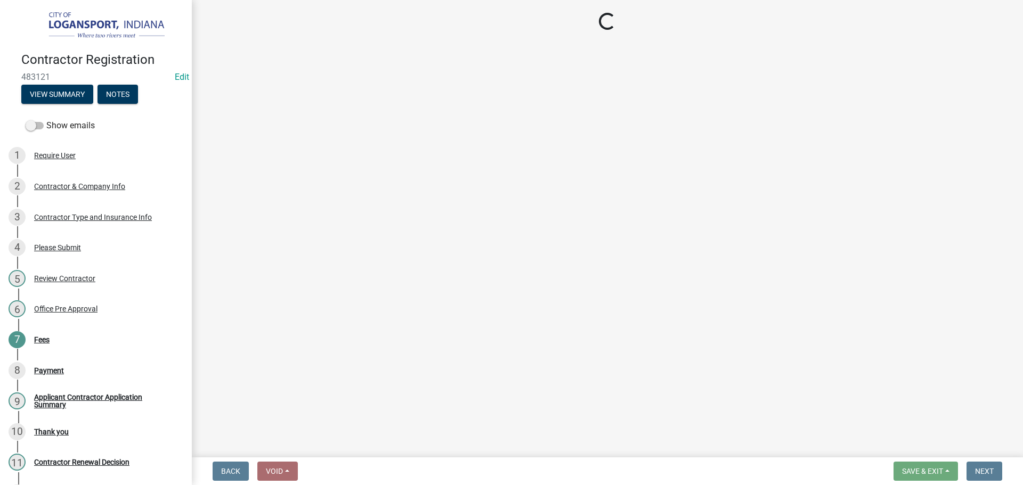
select select "3: 3"
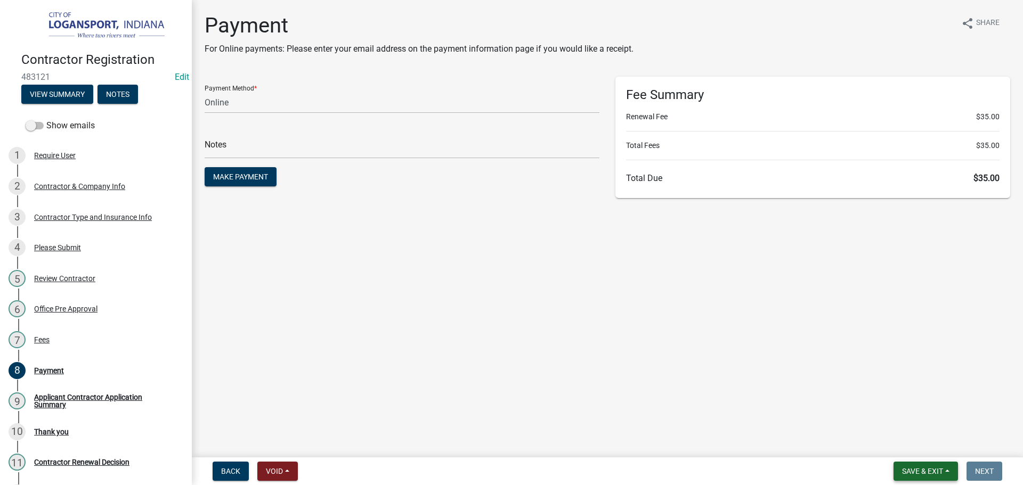
click at [899, 467] on button "Save & Exit" at bounding box center [925, 471] width 64 height 19
click at [902, 444] on button "Save & Exit" at bounding box center [915, 444] width 85 height 26
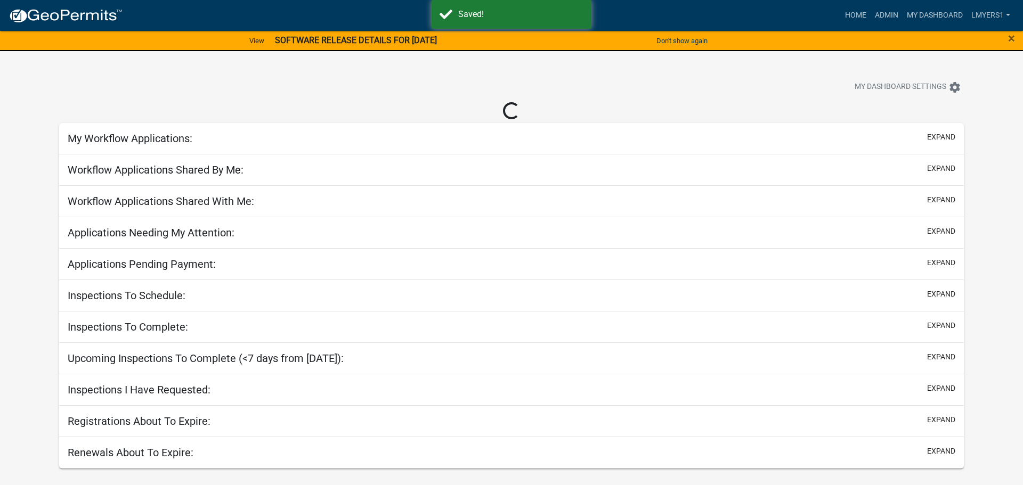
select select "2: 50"
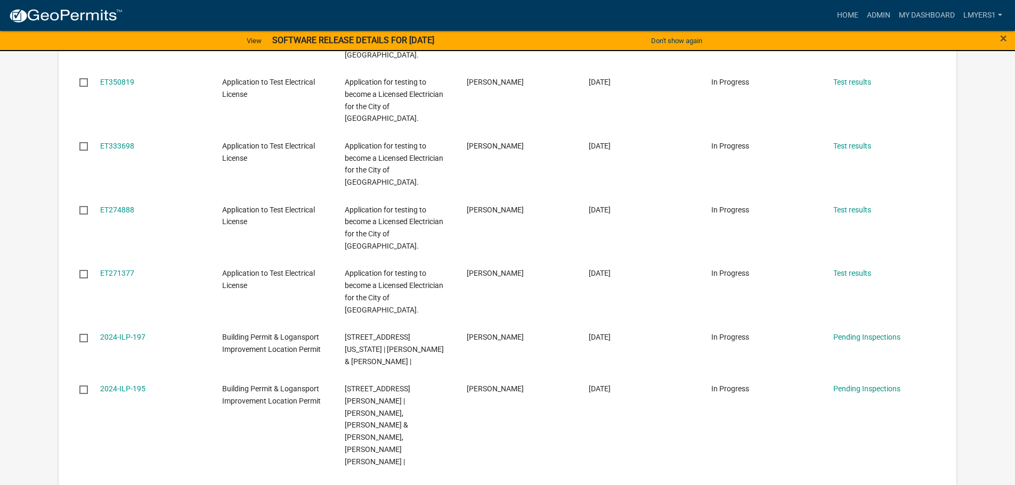
scroll to position [639, 0]
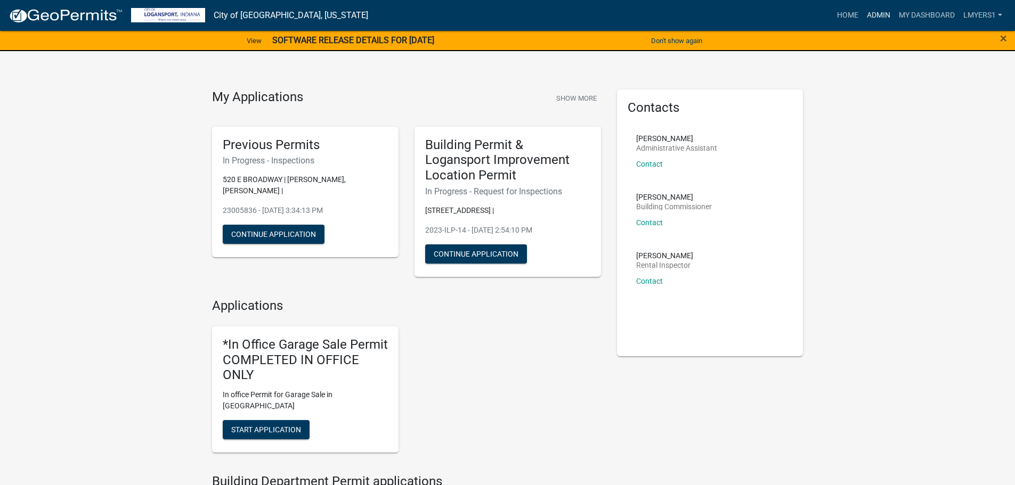
click at [872, 21] on link "Admin" at bounding box center [879, 15] width 32 height 20
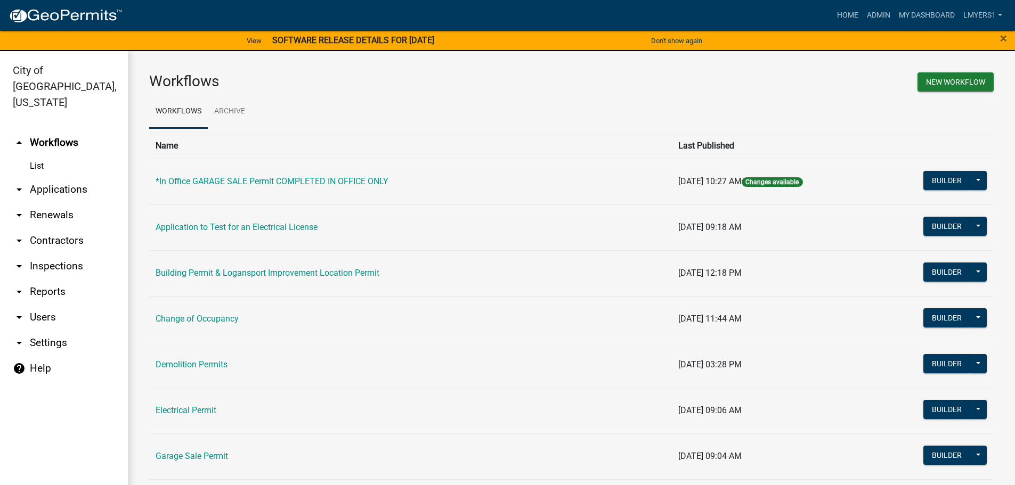
click at [51, 228] on link "arrow_drop_down Contractors" at bounding box center [64, 241] width 128 height 26
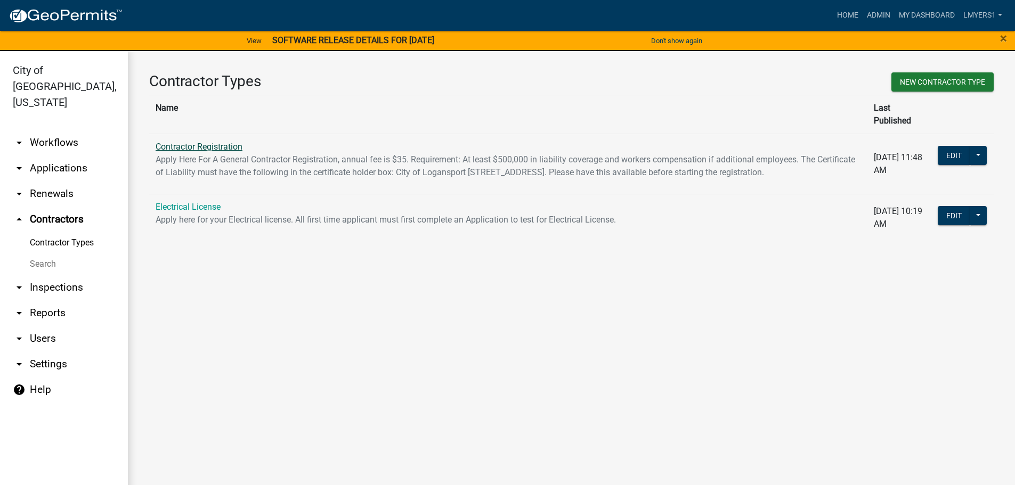
click at [172, 142] on link "Contractor Registration" at bounding box center [199, 147] width 87 height 10
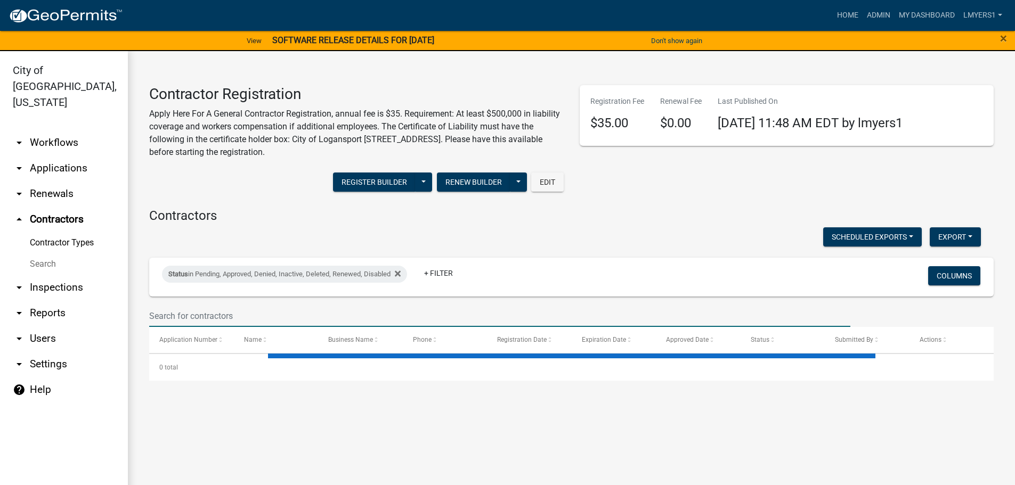
click at [222, 313] on input "text" at bounding box center [499, 316] width 701 height 22
select select "3: 100"
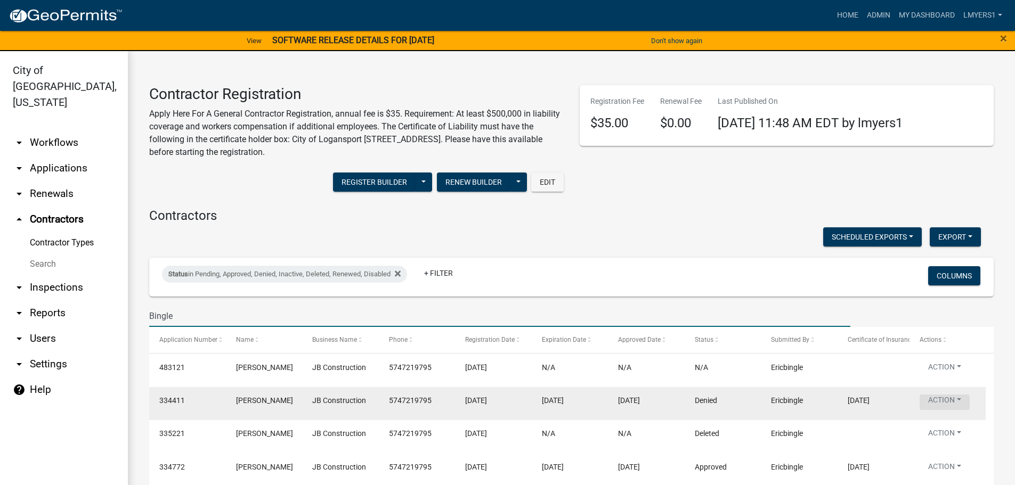
type input "Bingle"
click at [949, 395] on button "Action" at bounding box center [945, 402] width 50 height 15
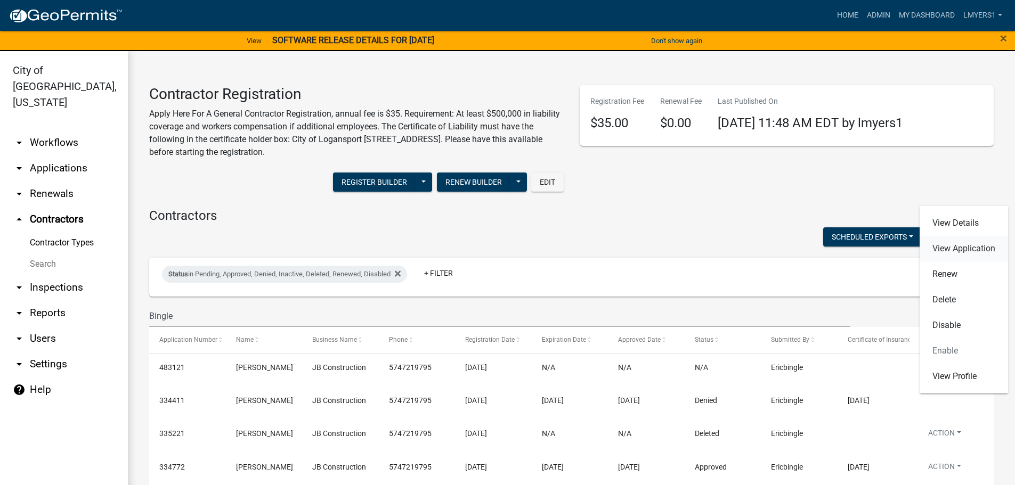
click at [965, 251] on link "View Application" at bounding box center [964, 249] width 88 height 26
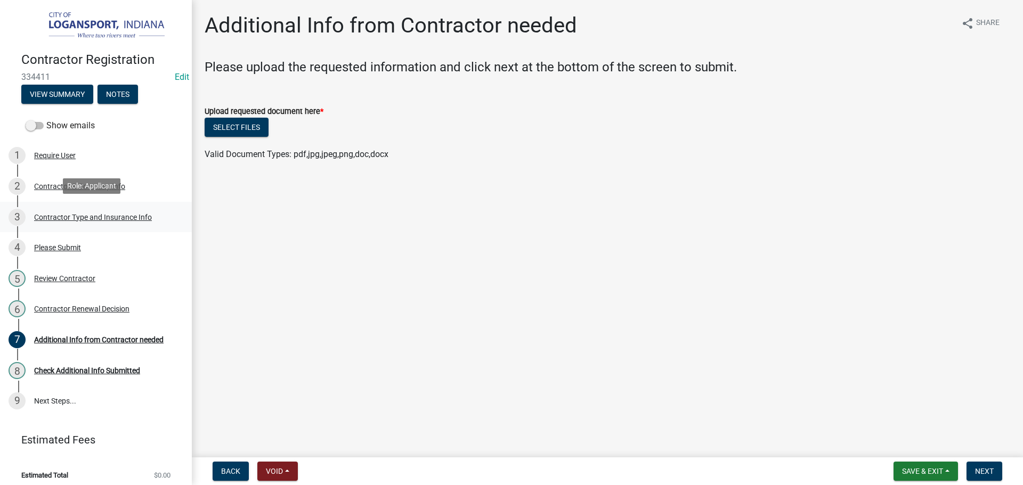
click at [69, 217] on div "Contractor Type and Insurance Info" at bounding box center [93, 217] width 118 height 7
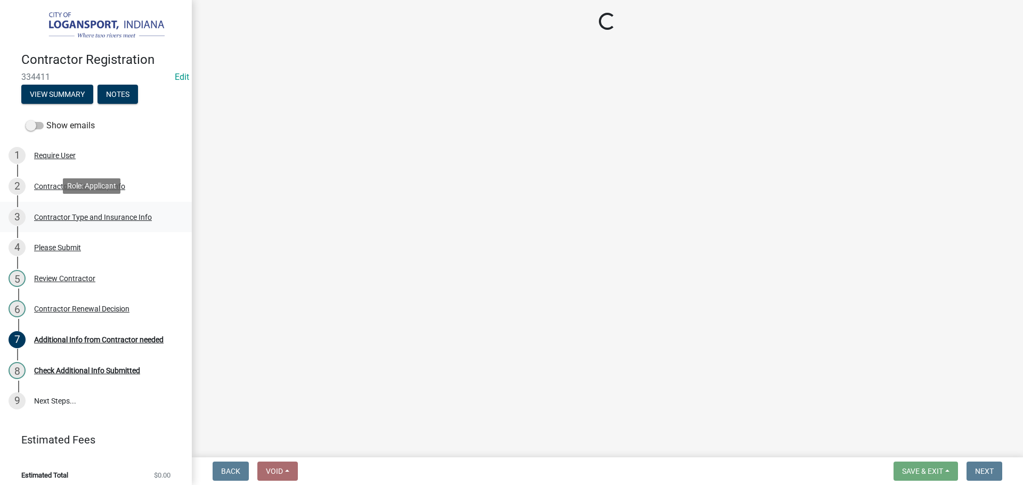
select select "03705ffd-7527-4ddb-a600-46f4763bc457"
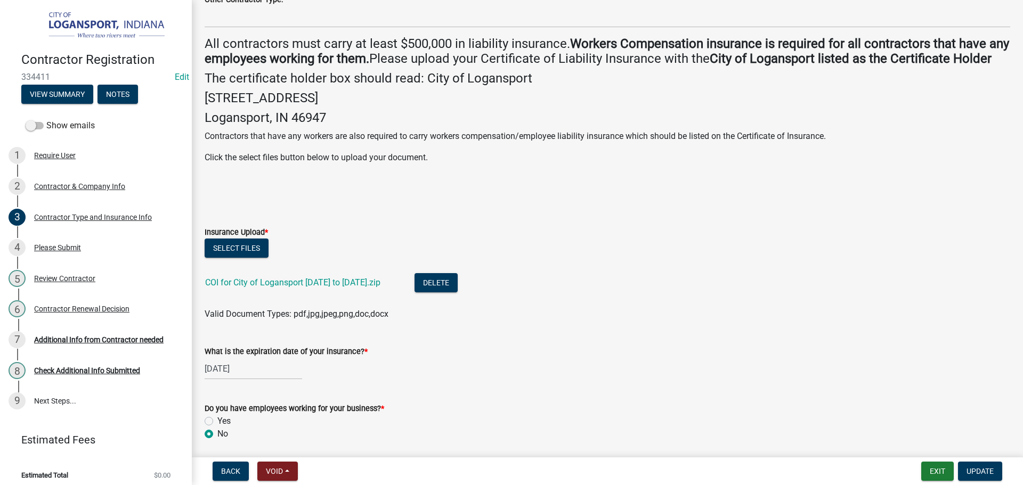
scroll to position [295, 0]
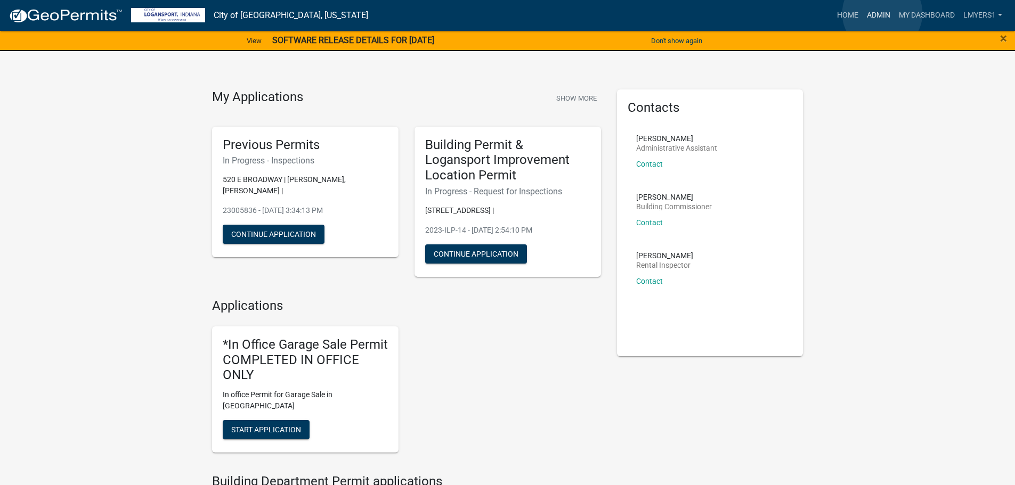
click at [883, 13] on link "Admin" at bounding box center [879, 15] width 32 height 20
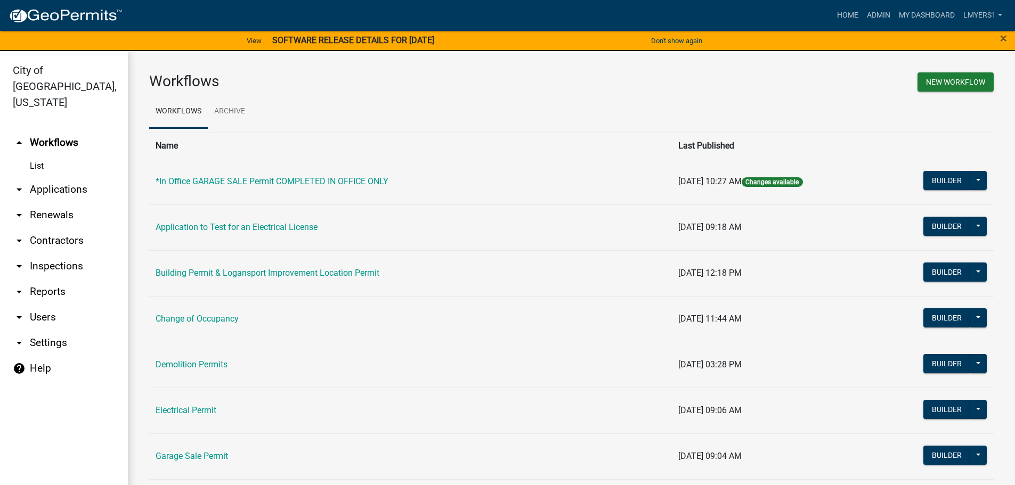
click at [52, 228] on link "arrow_drop_down Contractors" at bounding box center [64, 241] width 128 height 26
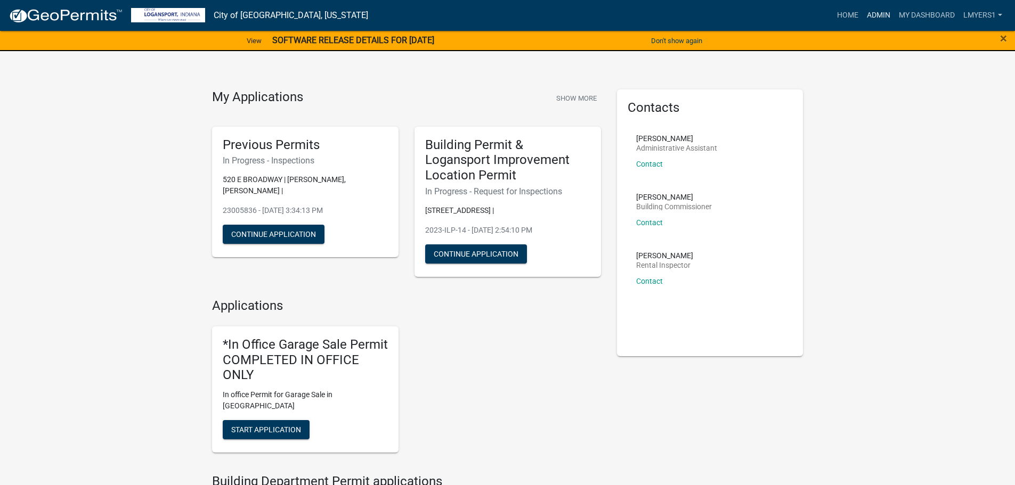
click at [873, 17] on link "Admin" at bounding box center [879, 15] width 32 height 20
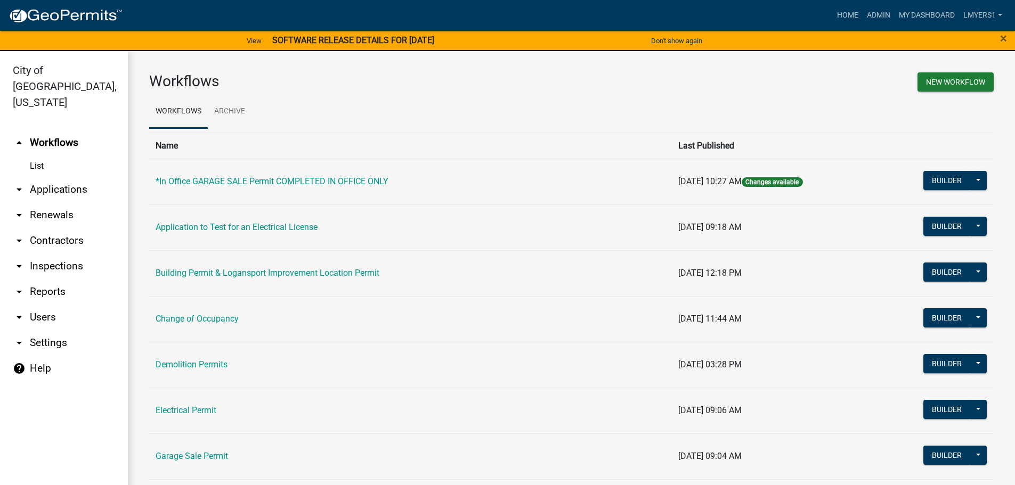
click at [51, 177] on link "arrow_drop_down Applications" at bounding box center [64, 190] width 128 height 26
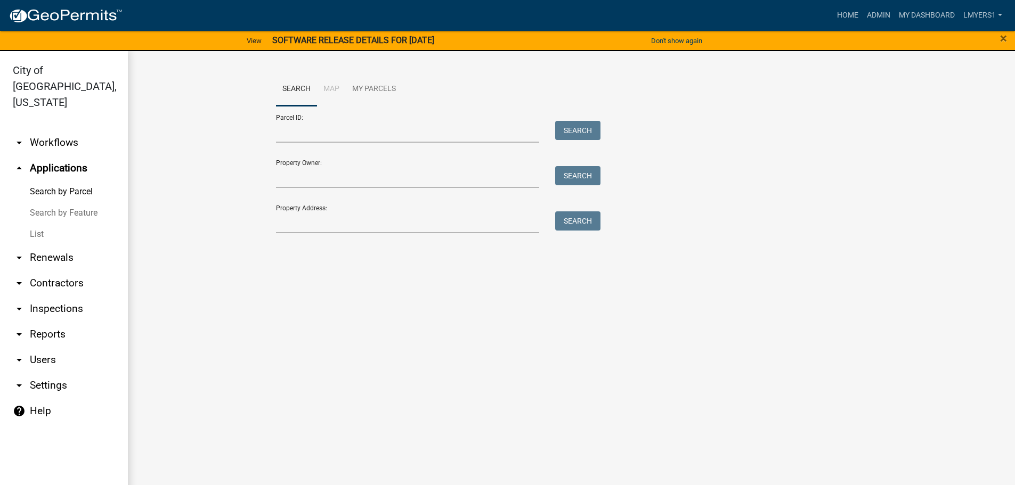
click at [39, 227] on link "List" at bounding box center [64, 234] width 128 height 21
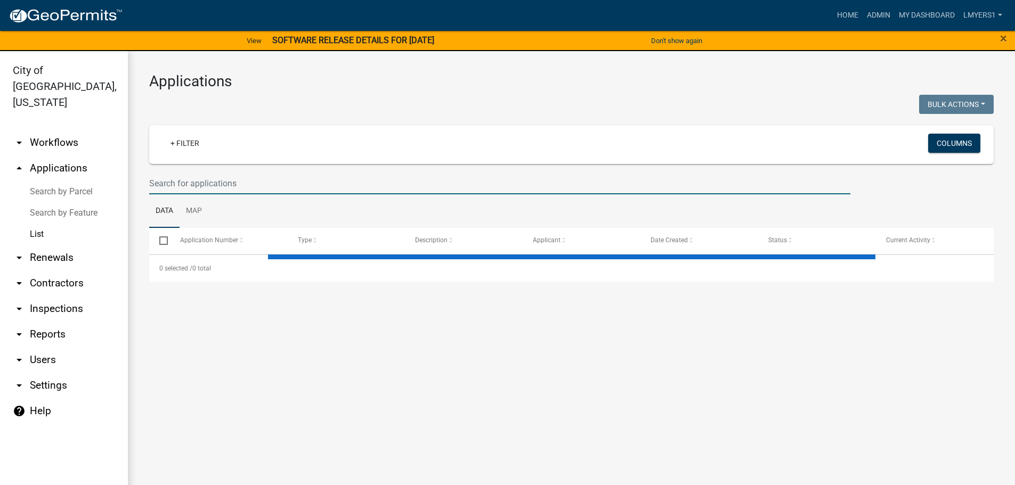
click at [164, 181] on input "text" at bounding box center [499, 184] width 701 height 22
select select "3: 100"
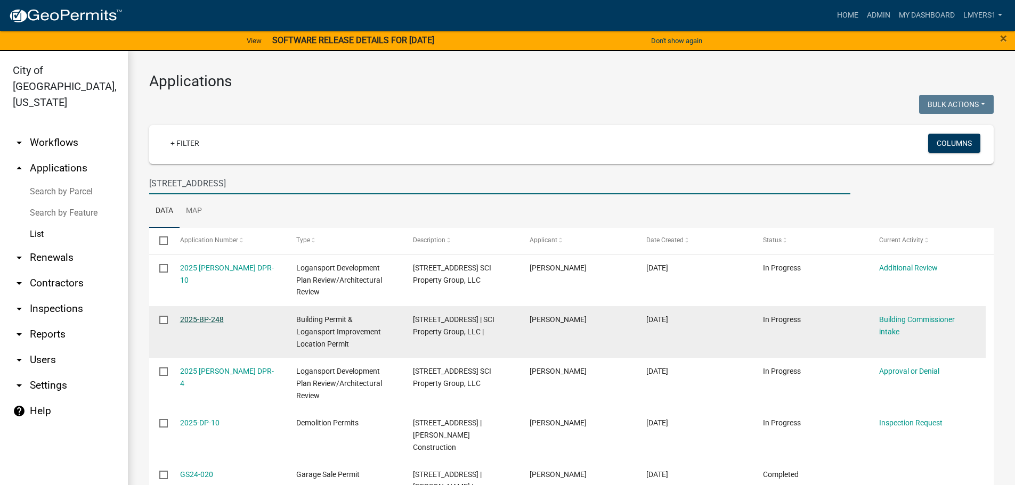
type input "[STREET_ADDRESS]"
click at [193, 322] on link "2025-BP-248" at bounding box center [202, 319] width 44 height 9
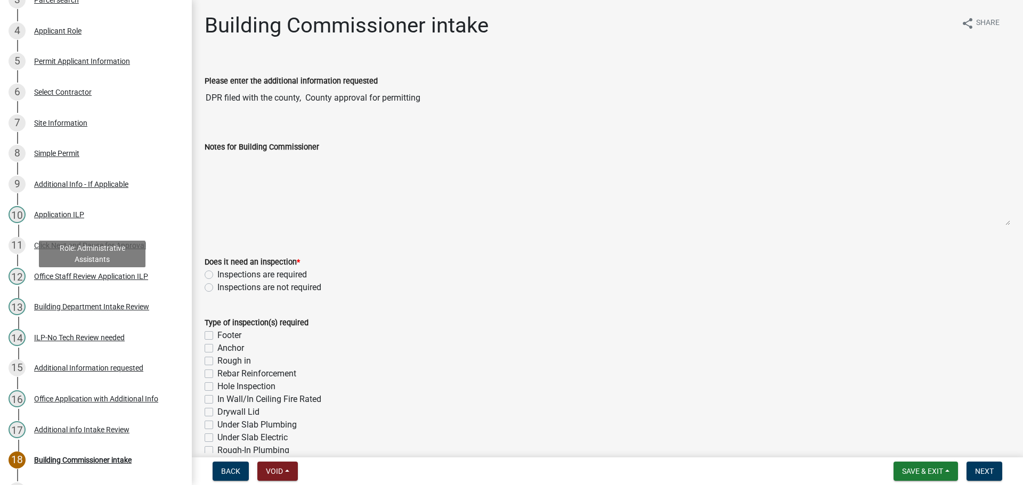
scroll to position [266, 0]
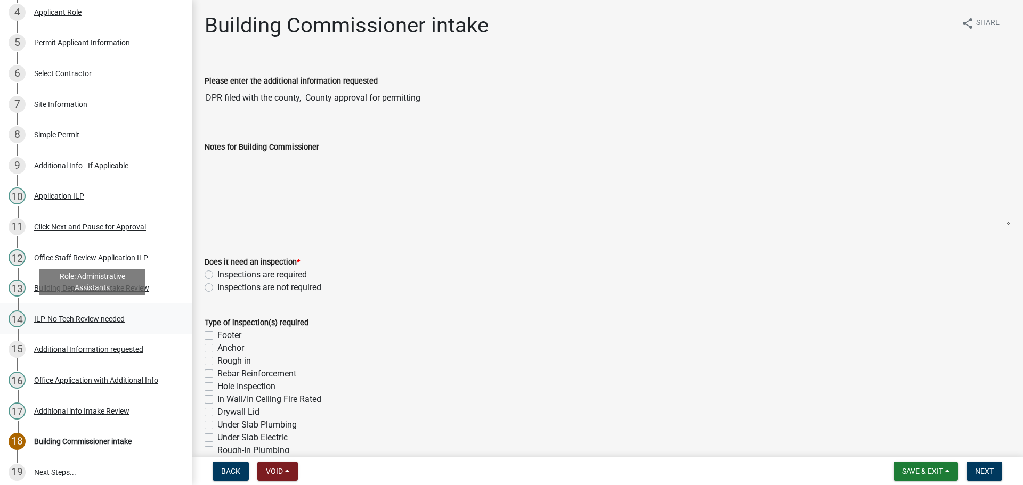
click at [108, 320] on div "ILP-No Tech Review needed" at bounding box center [79, 318] width 91 height 7
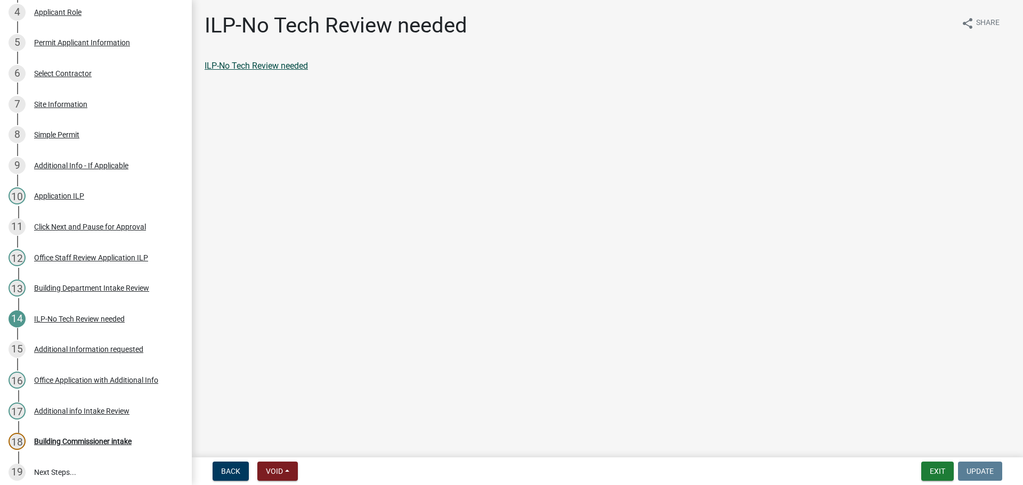
click at [294, 69] on link "ILP-No Tech Review needed" at bounding box center [256, 66] width 103 height 10
click at [118, 441] on div "Building Commissioner intake" at bounding box center [82, 441] width 97 height 7
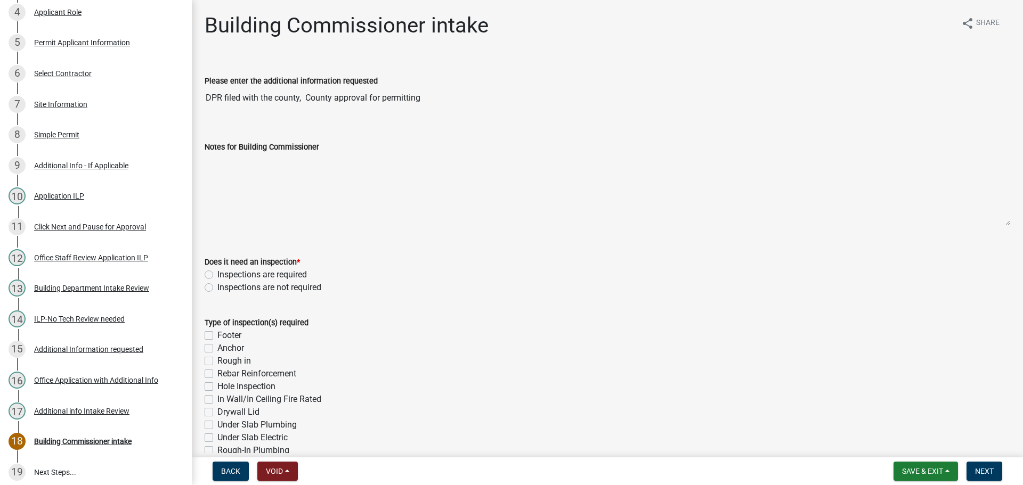
click at [217, 274] on label "Inspections are required" at bounding box center [262, 275] width 90 height 13
click at [217, 274] on input "Inspections are required" at bounding box center [220, 272] width 7 height 7
radio input "true"
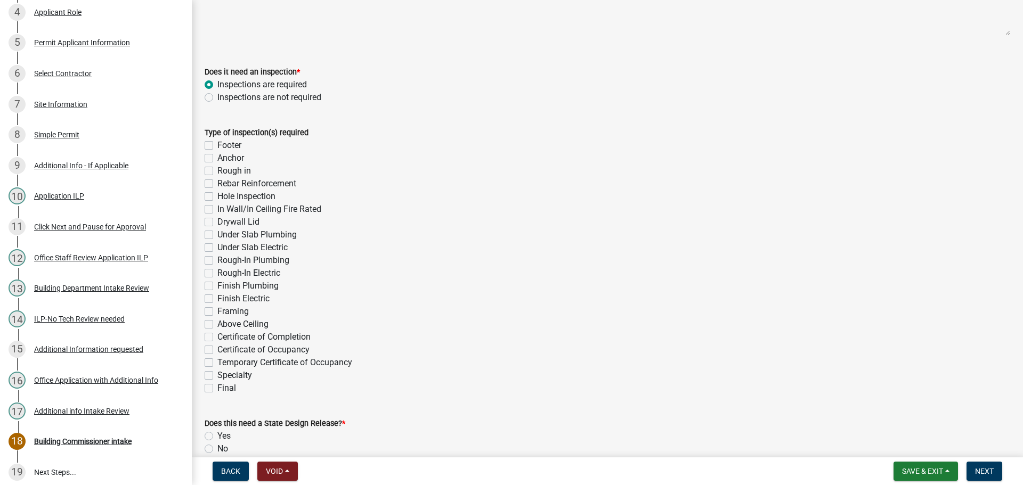
scroll to position [213, 0]
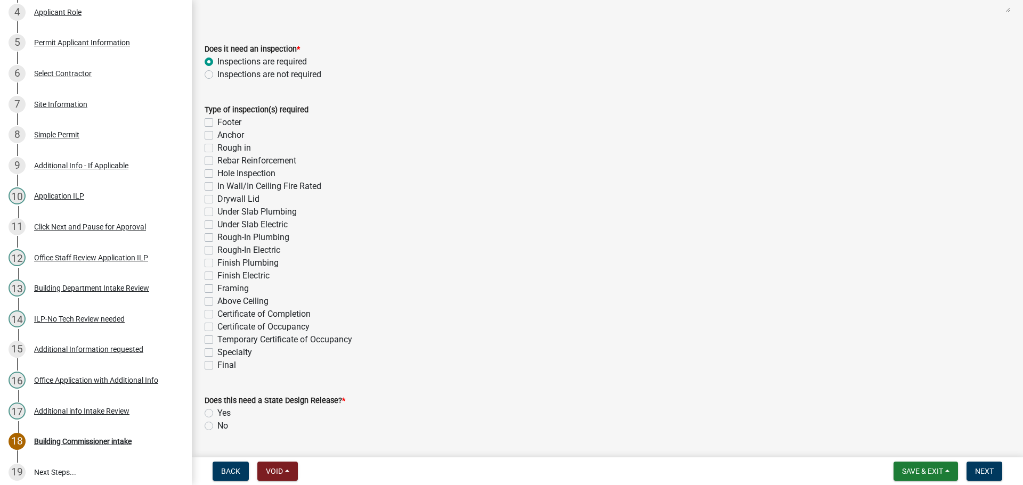
click at [213, 368] on div "Final" at bounding box center [608, 365] width 806 height 13
click at [217, 365] on label "Final" at bounding box center [226, 365] width 19 height 13
click at [217, 365] on input "Final" at bounding box center [220, 362] width 7 height 7
checkbox input "true"
checkbox input "false"
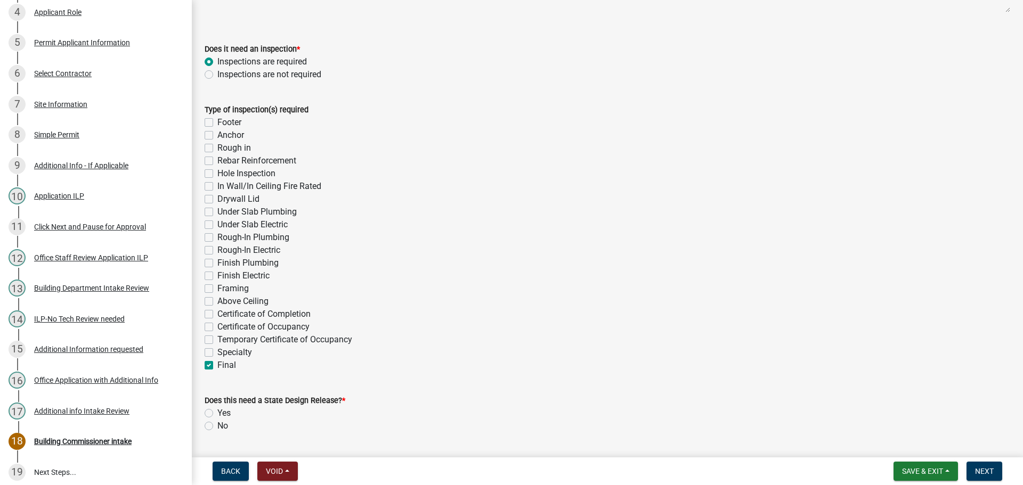
checkbox input "false"
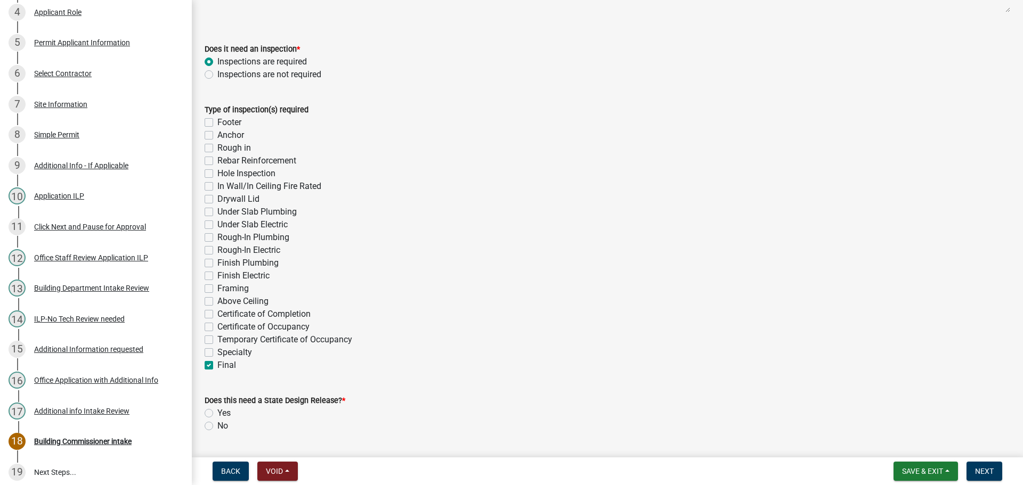
checkbox input "false"
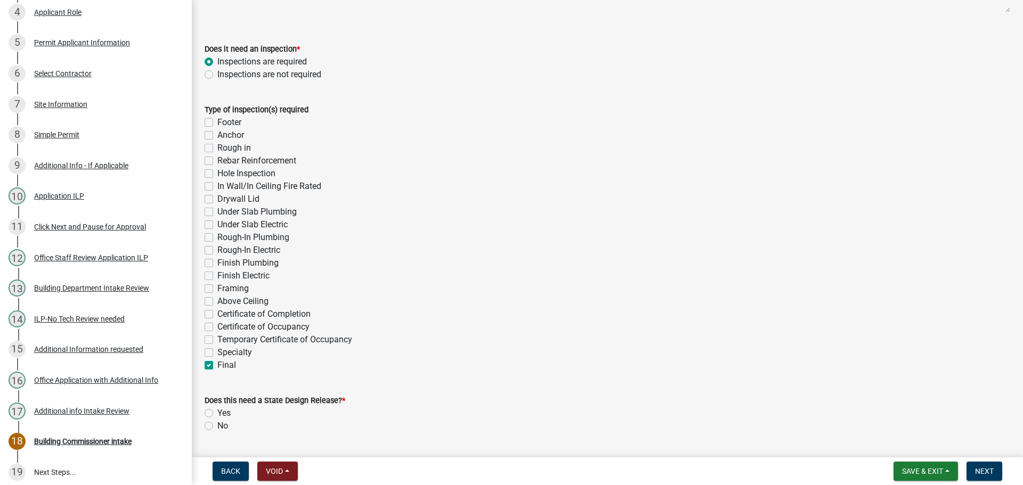
checkbox input "false"
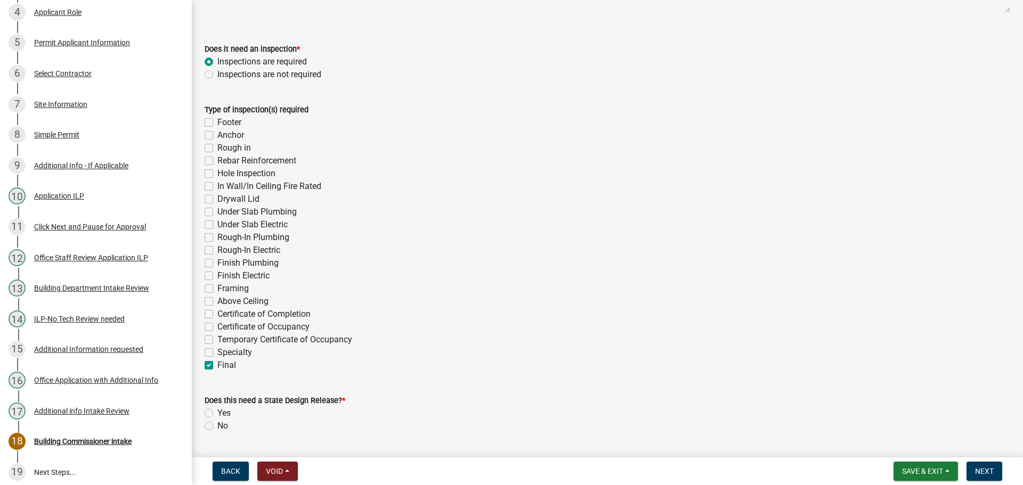
checkbox input "false"
checkbox input "true"
click at [214, 351] on div "Specialty" at bounding box center [608, 352] width 806 height 13
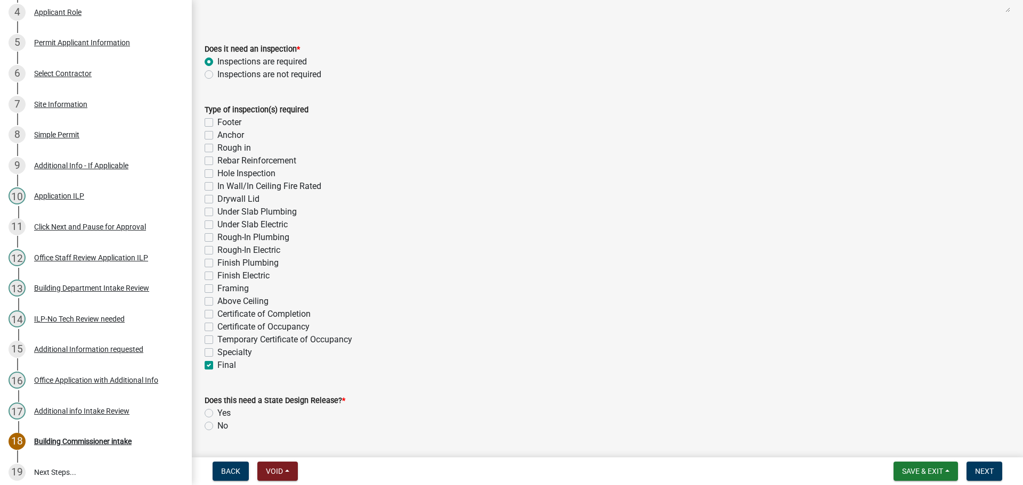
click at [217, 353] on label "Specialty" at bounding box center [234, 352] width 35 height 13
click at [217, 353] on input "Specialty" at bounding box center [220, 349] width 7 height 7
checkbox input "true"
checkbox input "false"
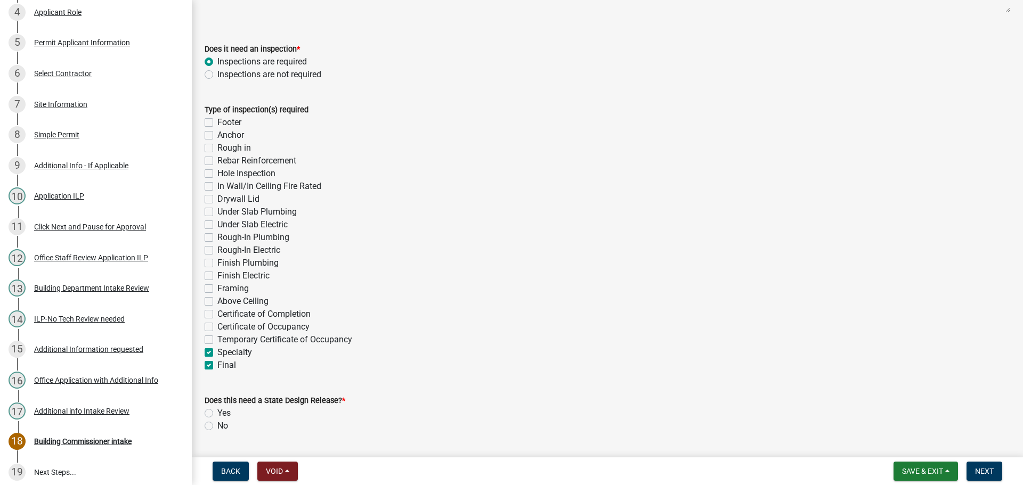
checkbox input "false"
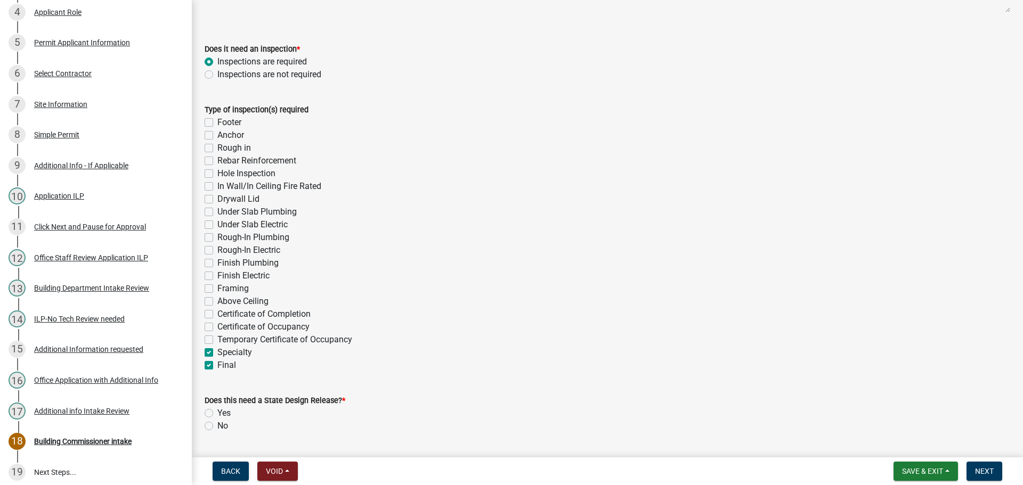
checkbox input "false"
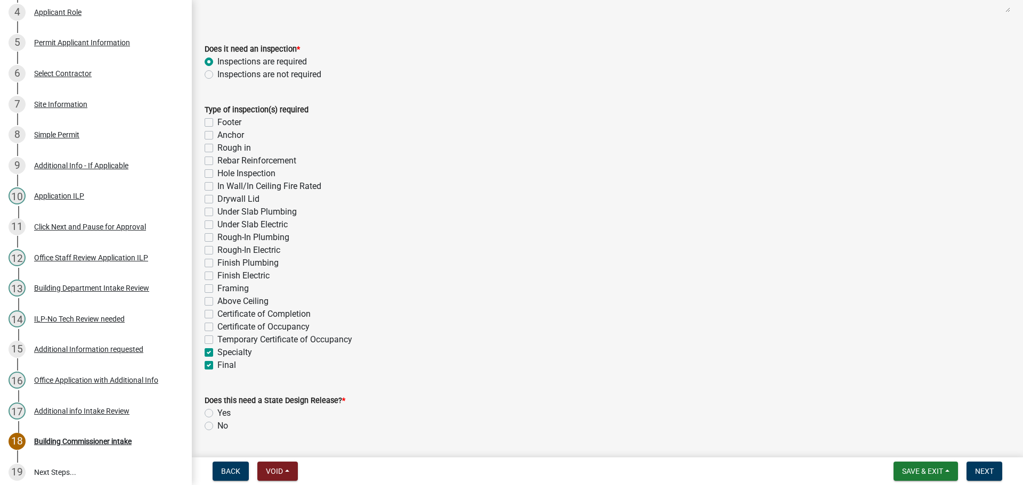
checkbox input "false"
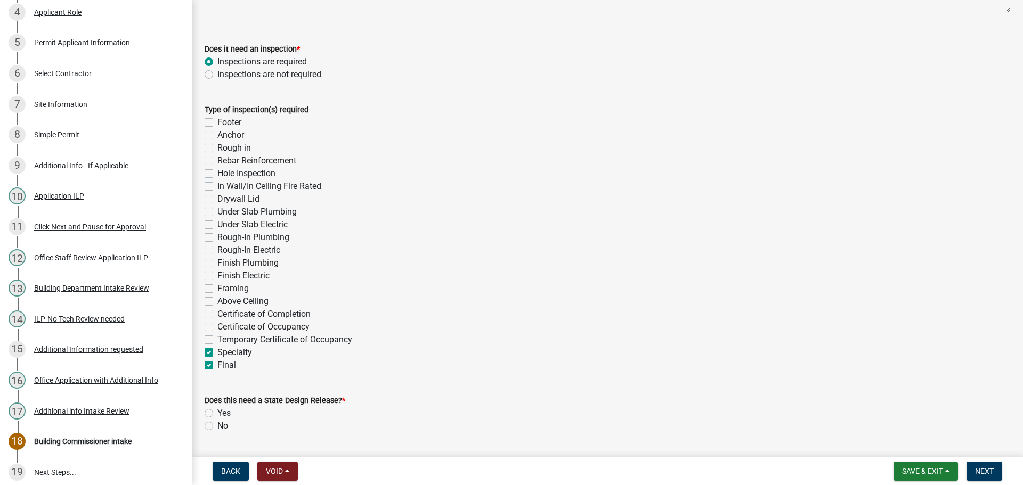
checkbox input "false"
checkbox input "true"
click at [217, 426] on label "No" at bounding box center [222, 426] width 11 height 13
click at [217, 426] on input "No" at bounding box center [220, 423] width 7 height 7
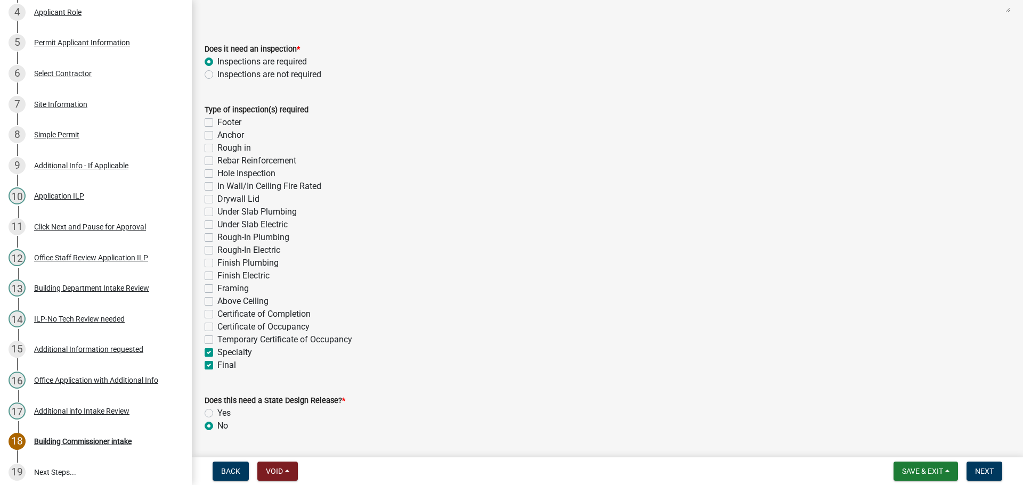
radio input "true"
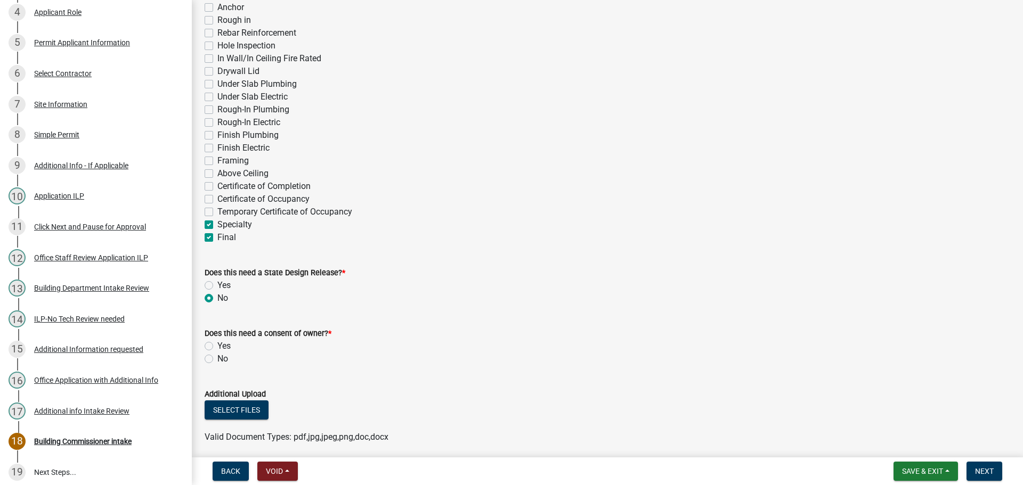
scroll to position [373, 0]
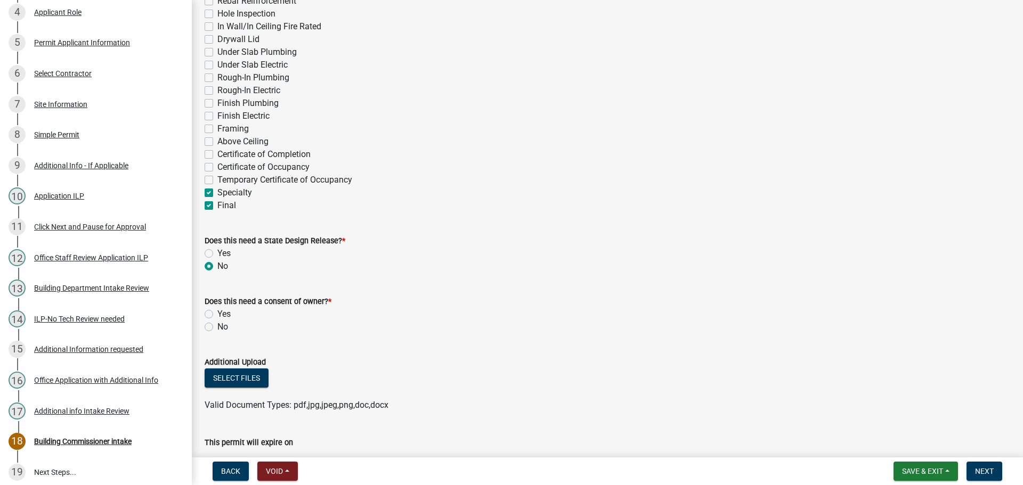
click at [217, 326] on label "No" at bounding box center [222, 327] width 11 height 13
click at [217, 326] on input "No" at bounding box center [220, 324] width 7 height 7
radio input "true"
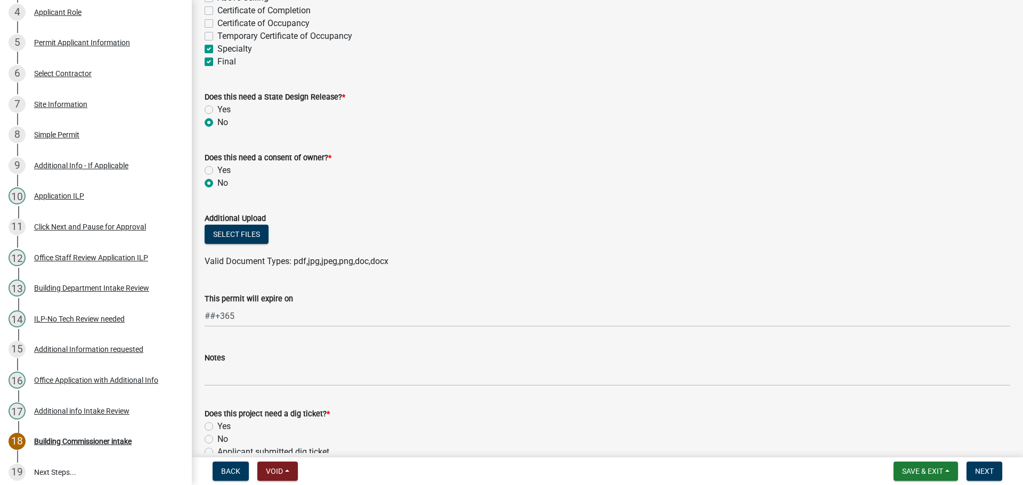
scroll to position [533, 0]
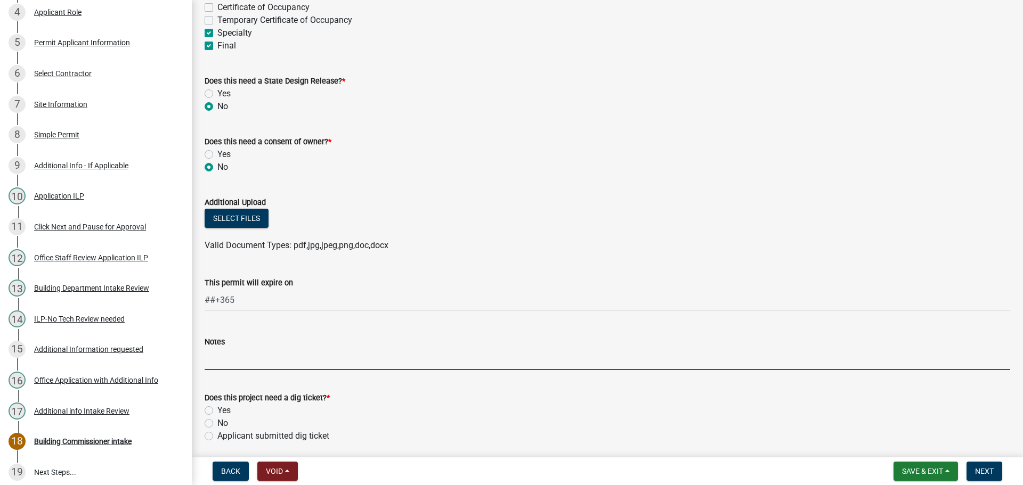
click at [214, 358] on input "Notes" at bounding box center [608, 359] width 806 height 22
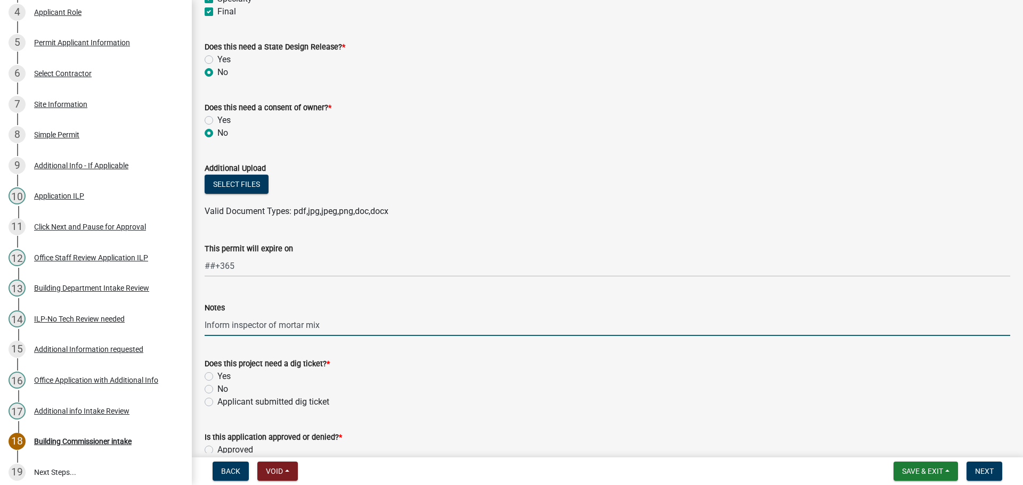
scroll to position [586, 0]
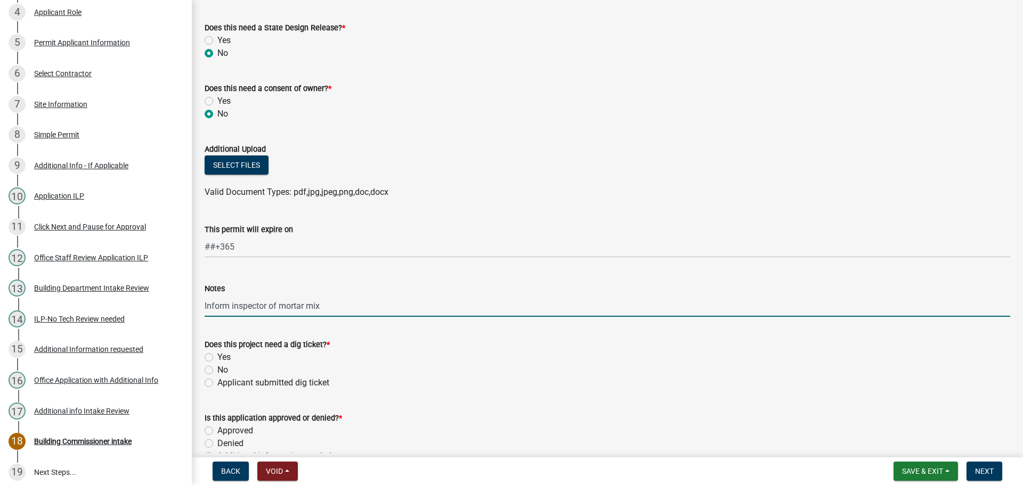
type input "Inform inspector of mortar mix"
click at [217, 372] on label "No" at bounding box center [222, 370] width 11 height 13
click at [217, 371] on input "No" at bounding box center [220, 367] width 7 height 7
radio input "true"
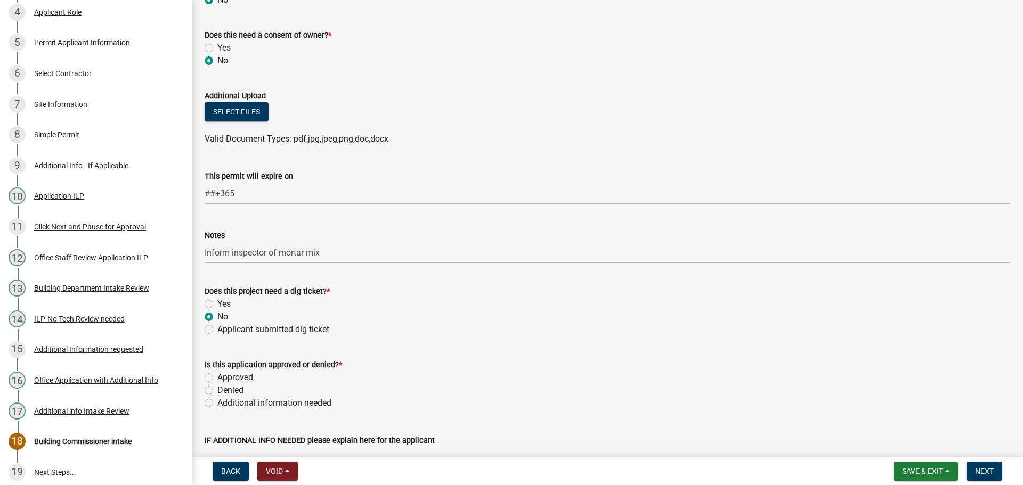
click at [217, 380] on label "Approved" at bounding box center [235, 377] width 36 height 13
click at [217, 378] on input "Approved" at bounding box center [220, 374] width 7 height 7
radio input "true"
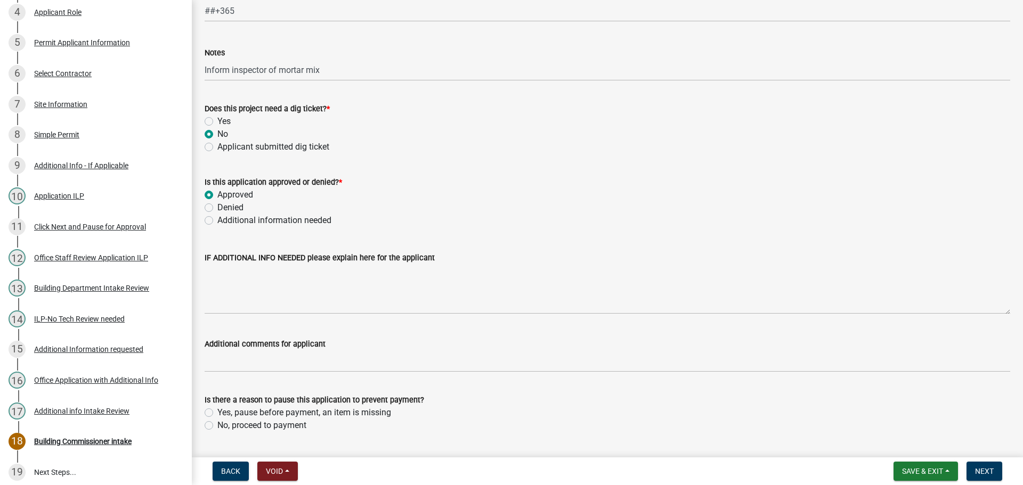
scroll to position [852, 0]
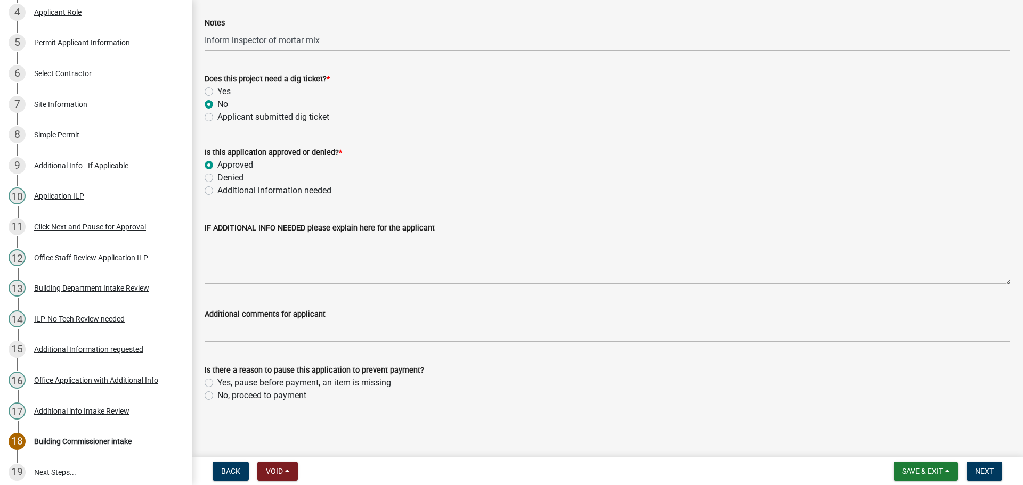
click at [214, 395] on div "No, proceed to payment" at bounding box center [608, 395] width 806 height 13
drag, startPoint x: 209, startPoint y: 399, endPoint x: 246, endPoint y: 395, distance: 36.9
click at [217, 399] on div "No, proceed to payment" at bounding box center [608, 395] width 806 height 13
click at [217, 396] on label "No, proceed to payment" at bounding box center [261, 395] width 89 height 13
click at [217, 396] on input "No, proceed to payment" at bounding box center [220, 392] width 7 height 7
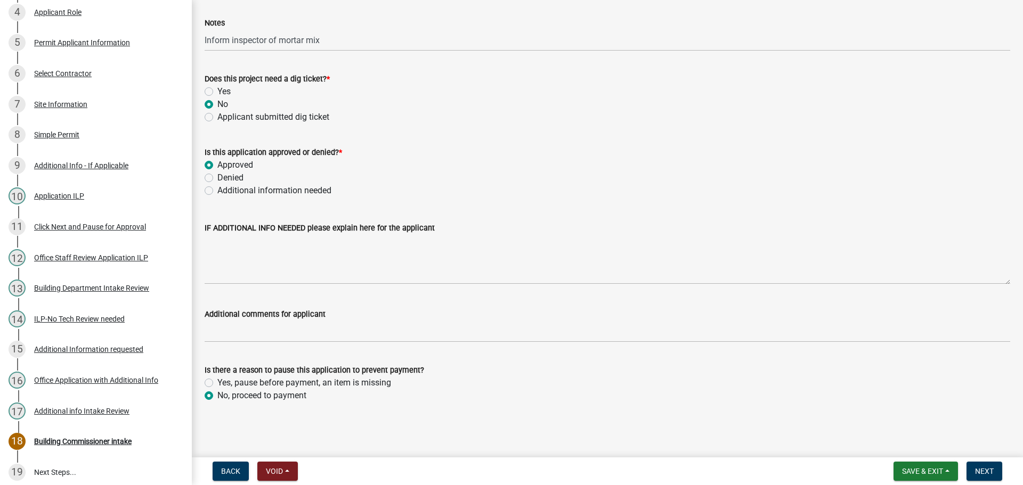
radio input "true"
click at [981, 479] on button "Next" at bounding box center [984, 471] width 36 height 19
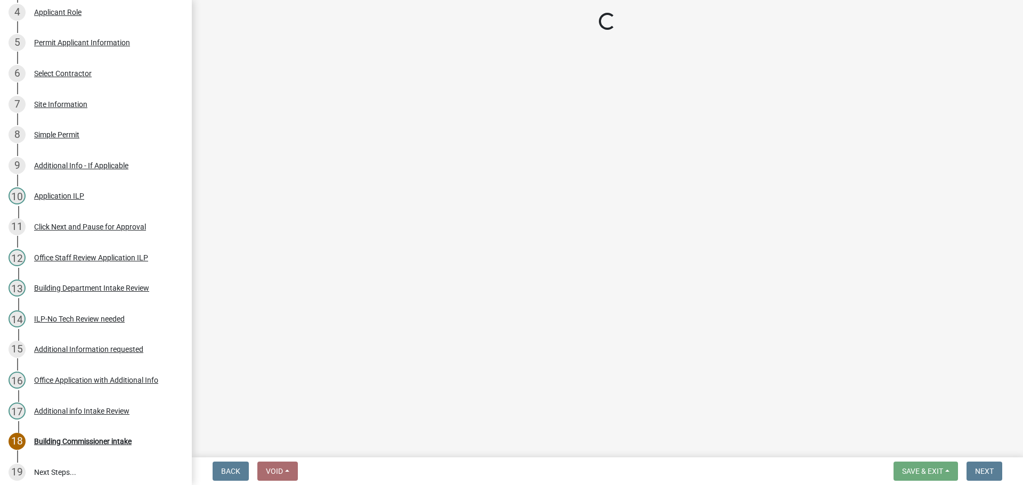
scroll to position [389, 0]
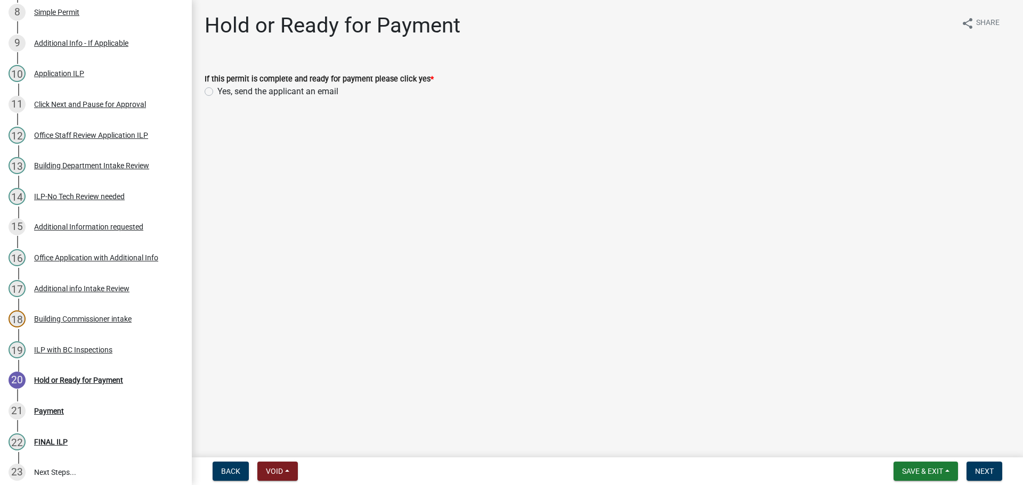
click at [217, 92] on label "Yes, send the applicant an email" at bounding box center [277, 91] width 121 height 13
click at [217, 92] on input "Yes, send the applicant an email" at bounding box center [220, 88] width 7 height 7
radio input "true"
drag, startPoint x: 985, startPoint y: 466, endPoint x: 963, endPoint y: 462, distance: 22.2
click at [985, 465] on button "Next" at bounding box center [984, 471] width 36 height 19
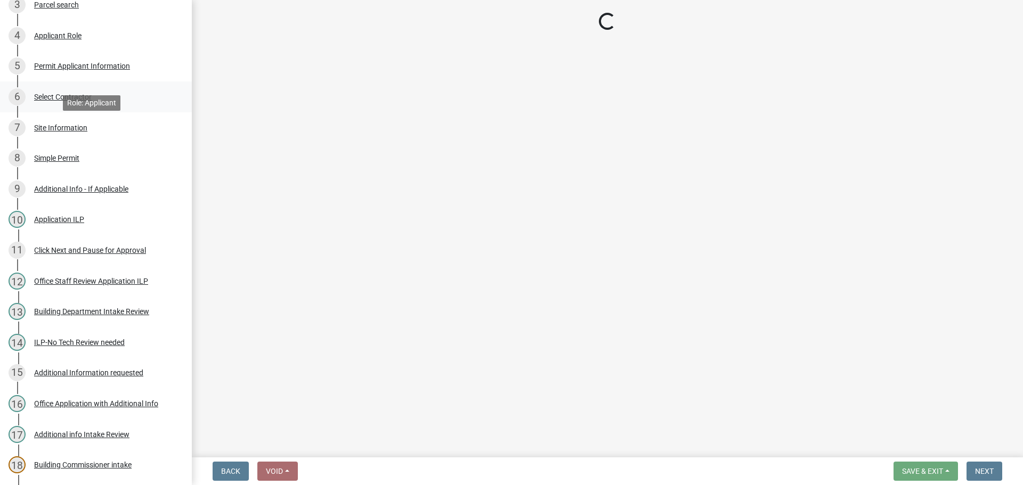
scroll to position [176, 0]
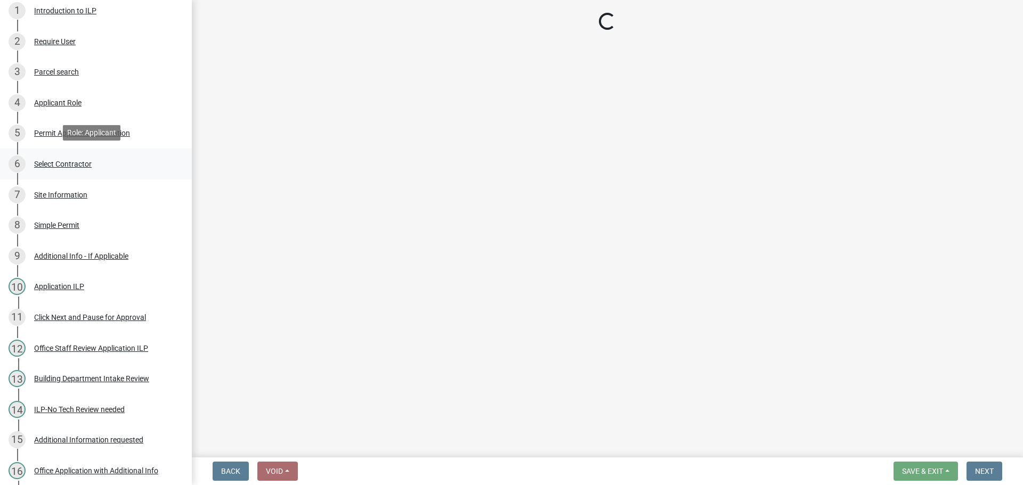
click at [69, 160] on div "Select Contractor" at bounding box center [63, 163] width 58 height 7
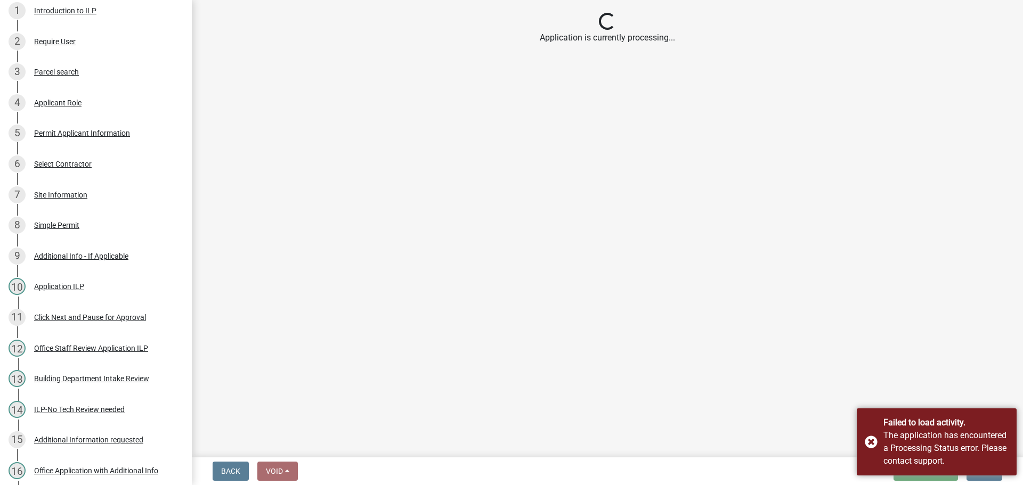
select select "3: 3"
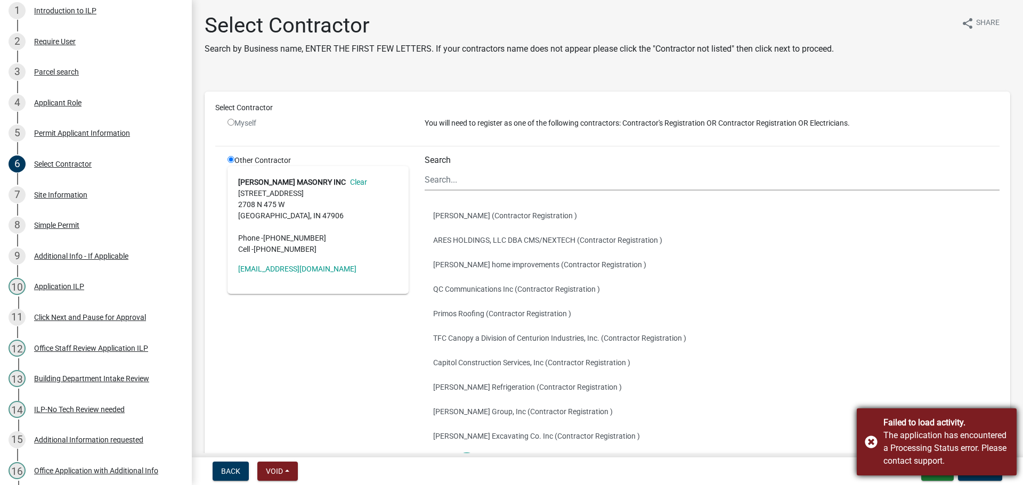
click at [871, 443] on div "Failed to load activity. The application has encountered a Processing Status er…" at bounding box center [937, 442] width 160 height 67
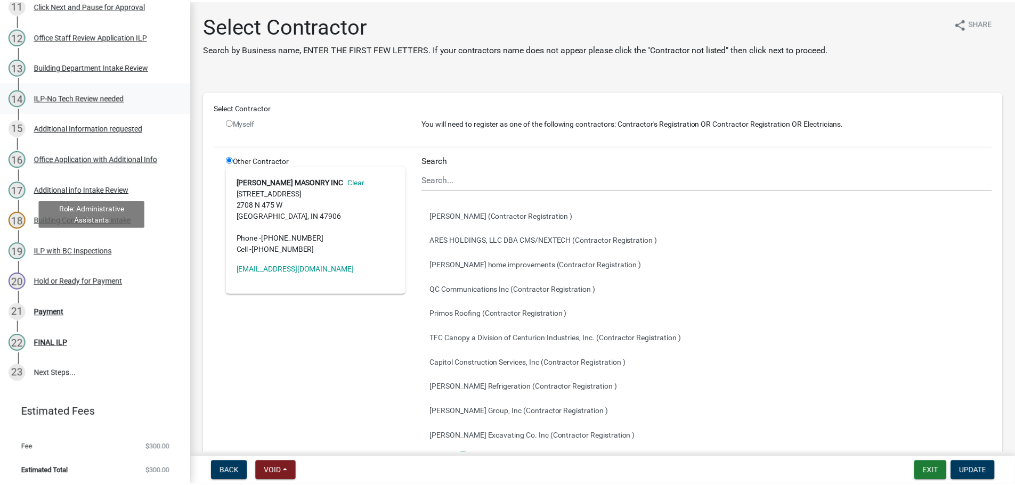
scroll to position [489, 0]
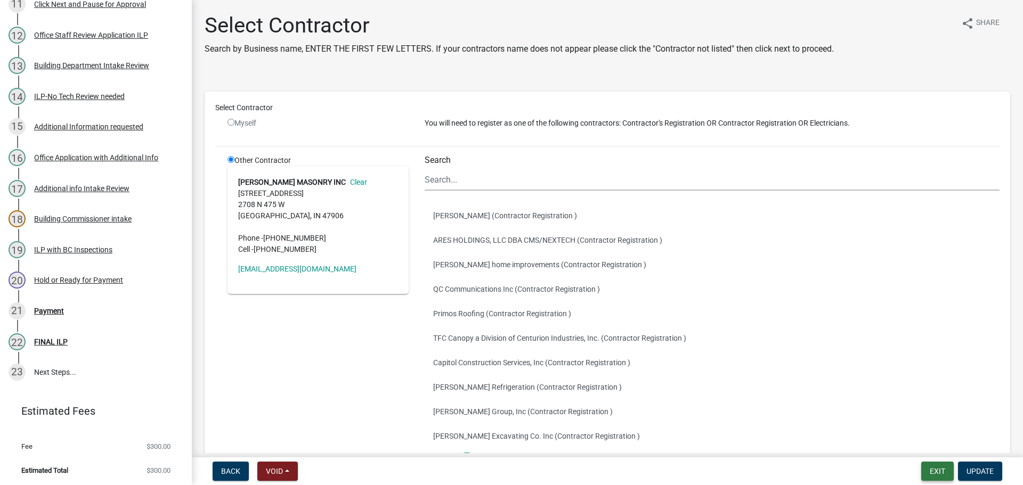
click at [942, 472] on button "Exit" at bounding box center [937, 471] width 32 height 19
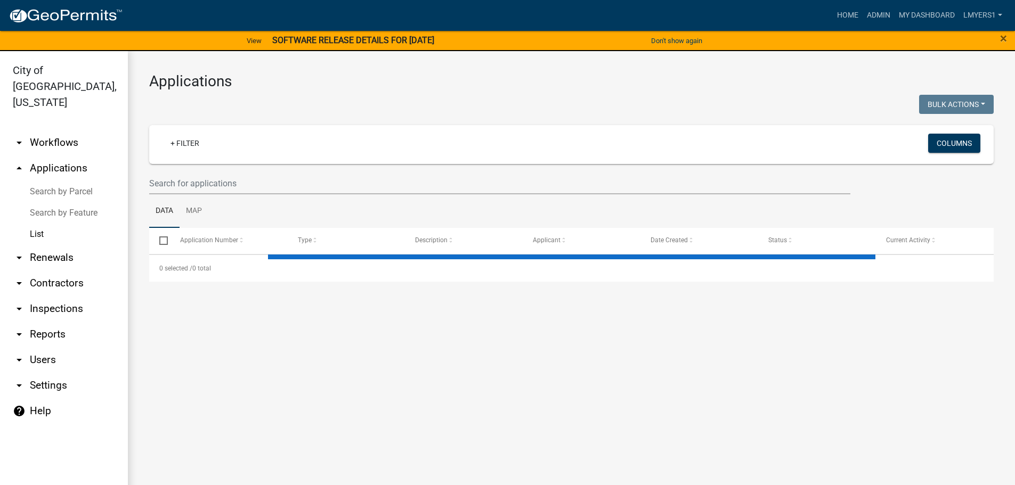
select select "3: 100"
